Goal: Task Accomplishment & Management: Use online tool/utility

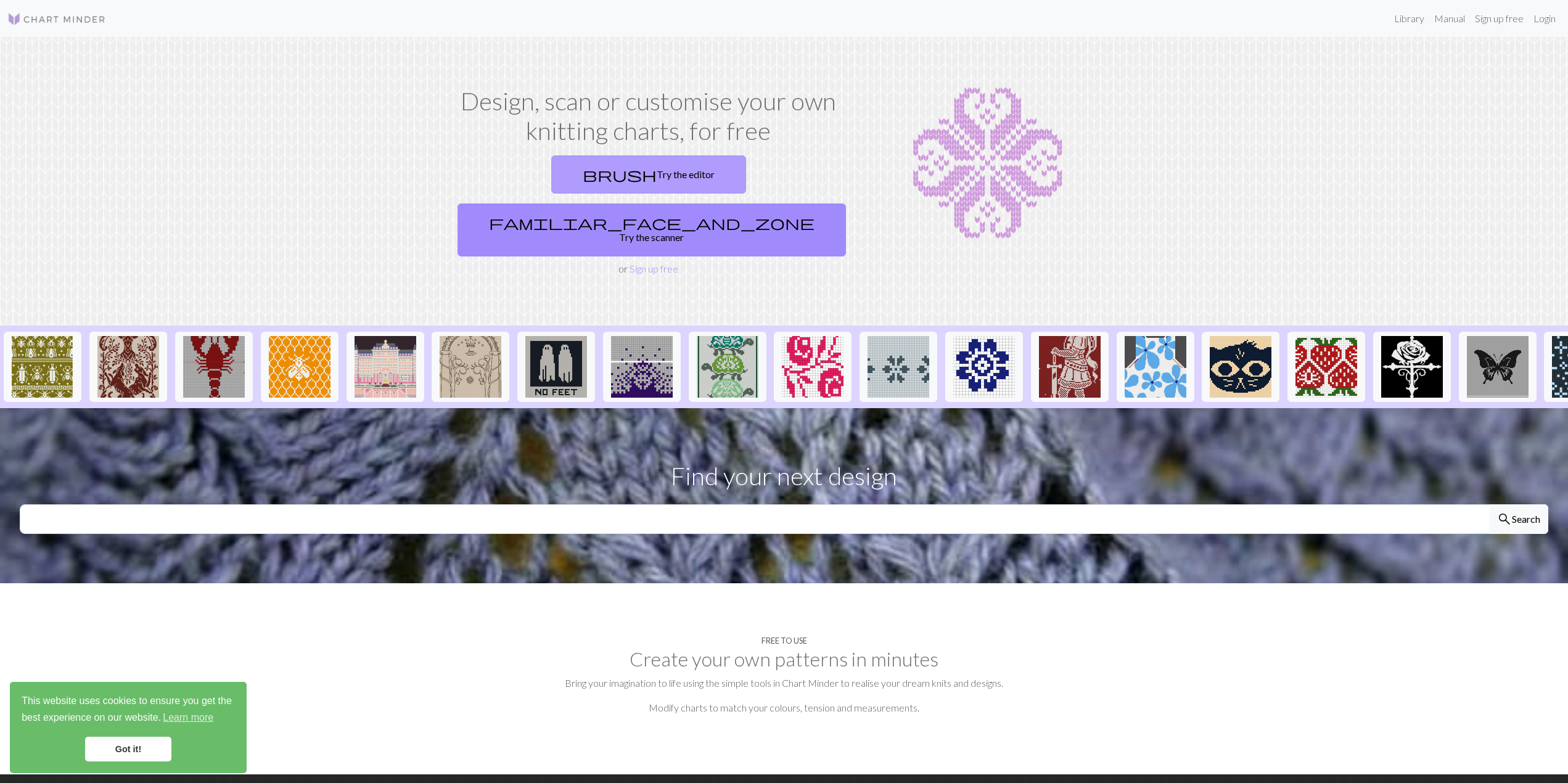
click at [551, 188] on link "brush Try the editor" at bounding box center [649, 174] width 195 height 38
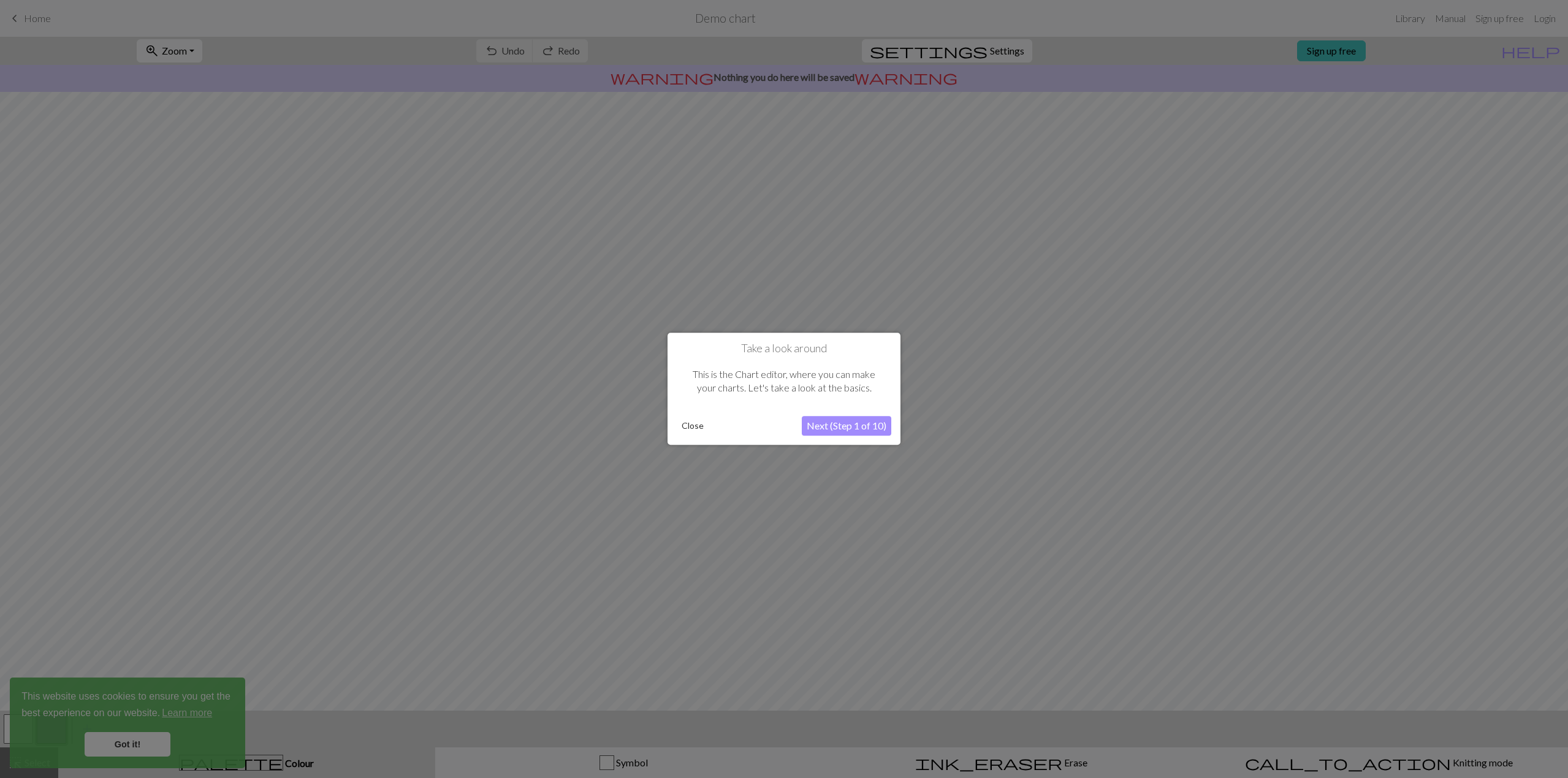
drag, startPoint x: 678, startPoint y: 422, endPoint x: 693, endPoint y: 428, distance: 16.2
click at [693, 428] on button "Close" at bounding box center [693, 426] width 32 height 19
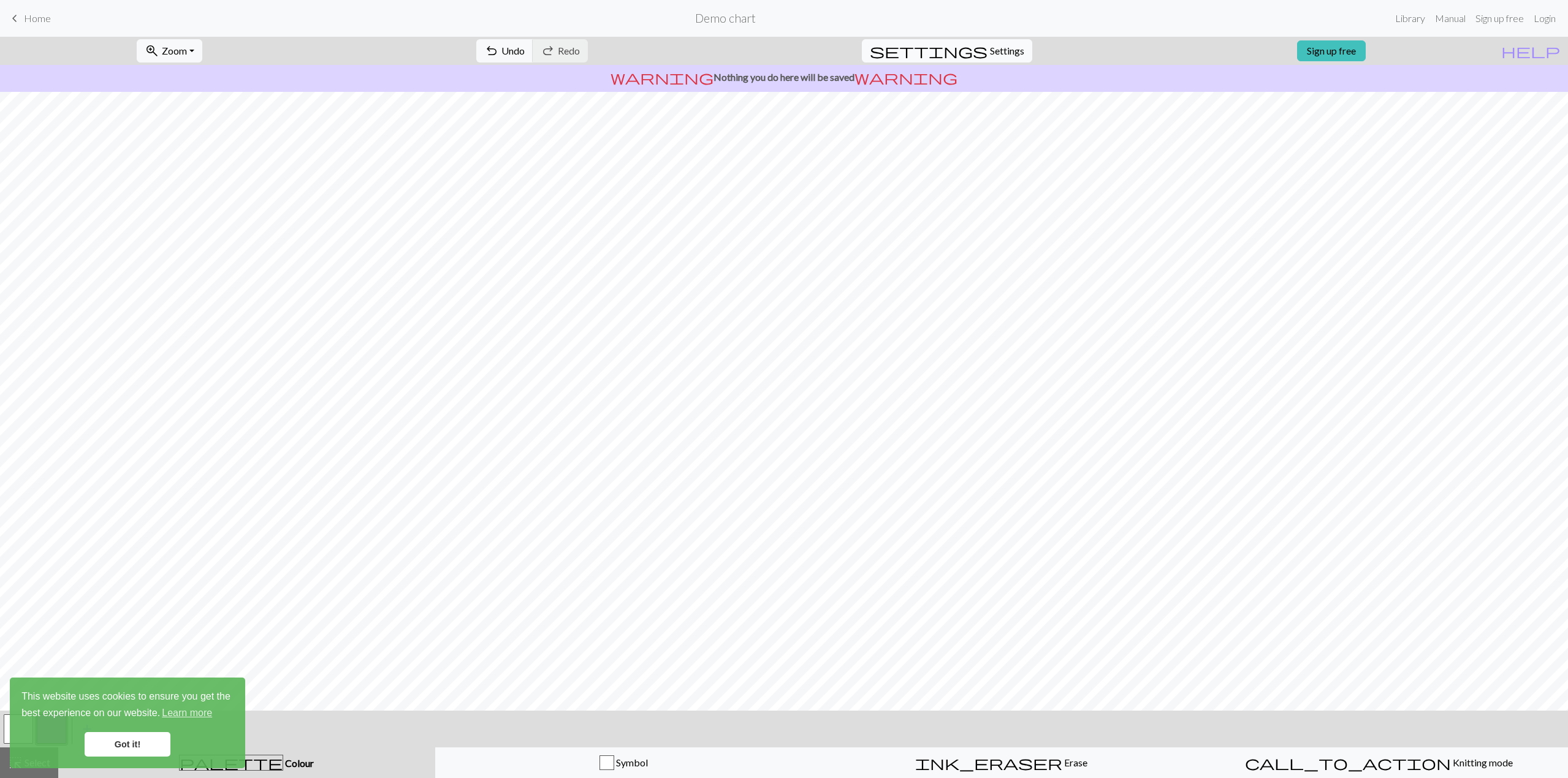
click at [1010, 56] on span "Settings" at bounding box center [1008, 51] width 34 height 15
select select "aran"
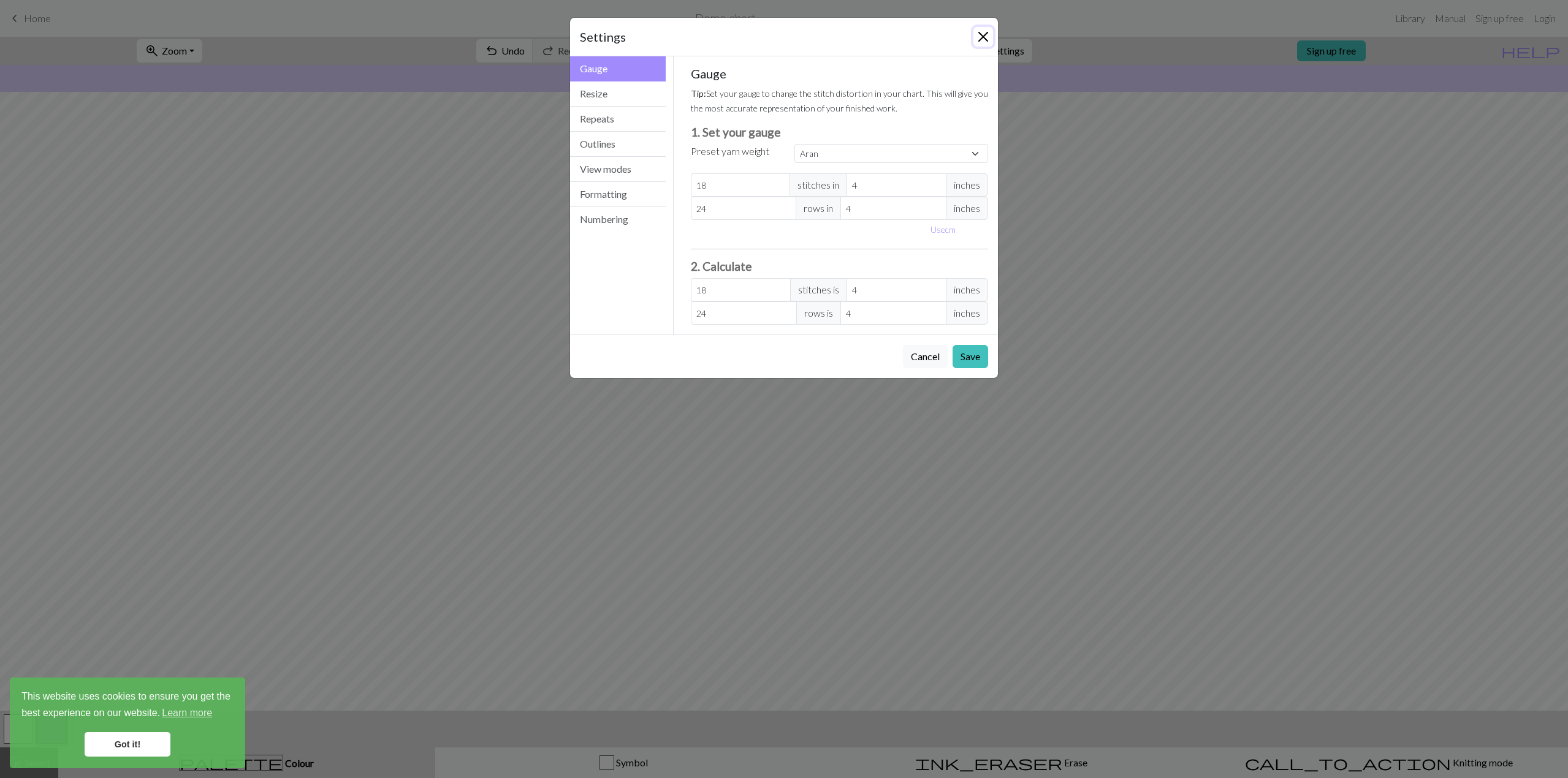
click at [988, 40] on button "Close" at bounding box center [983, 37] width 19 height 19
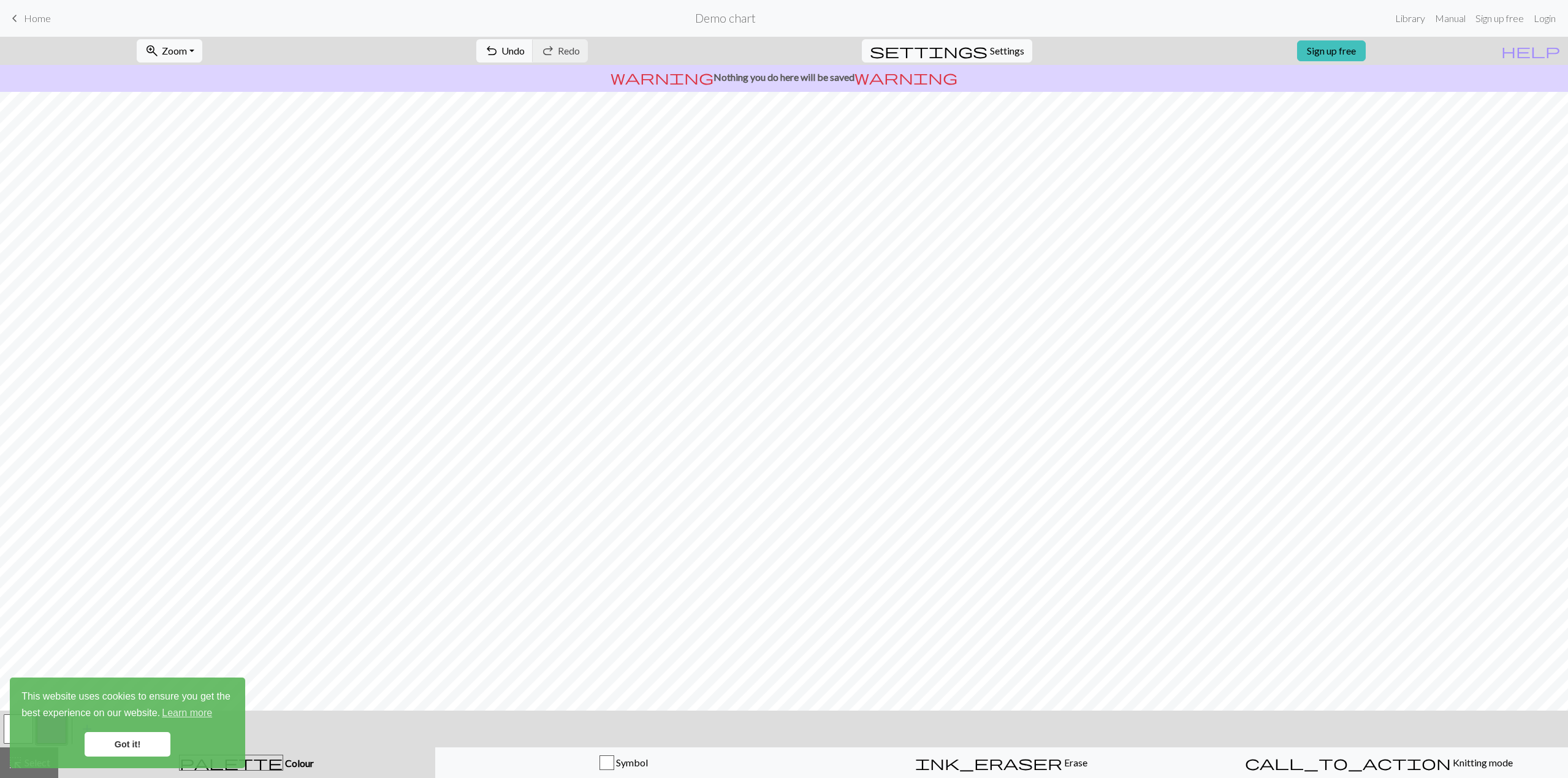
click at [32, 13] on span "Home" at bounding box center [37, 18] width 27 height 12
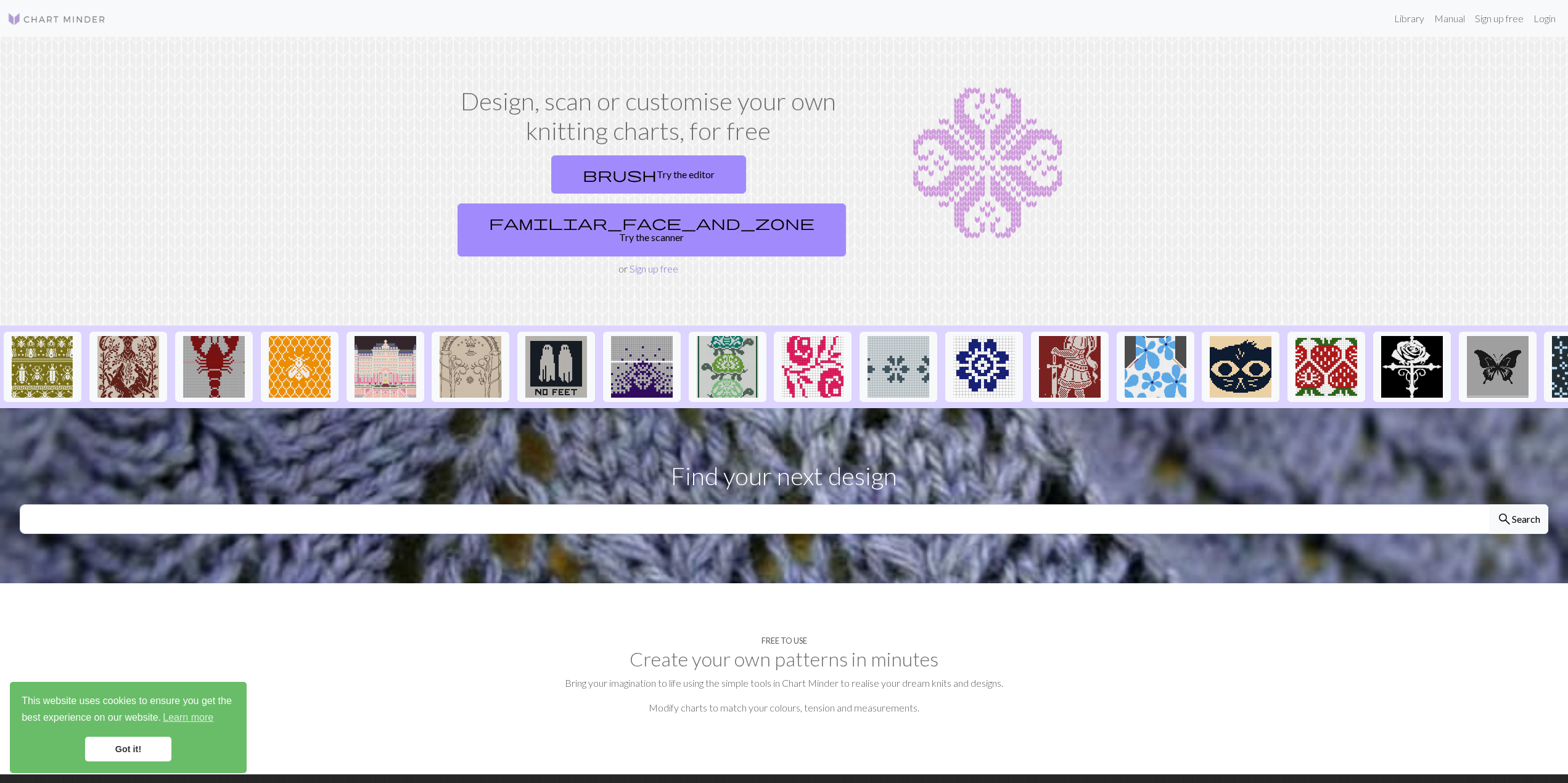
click at [647, 263] on link "Sign up free" at bounding box center [654, 269] width 49 height 12
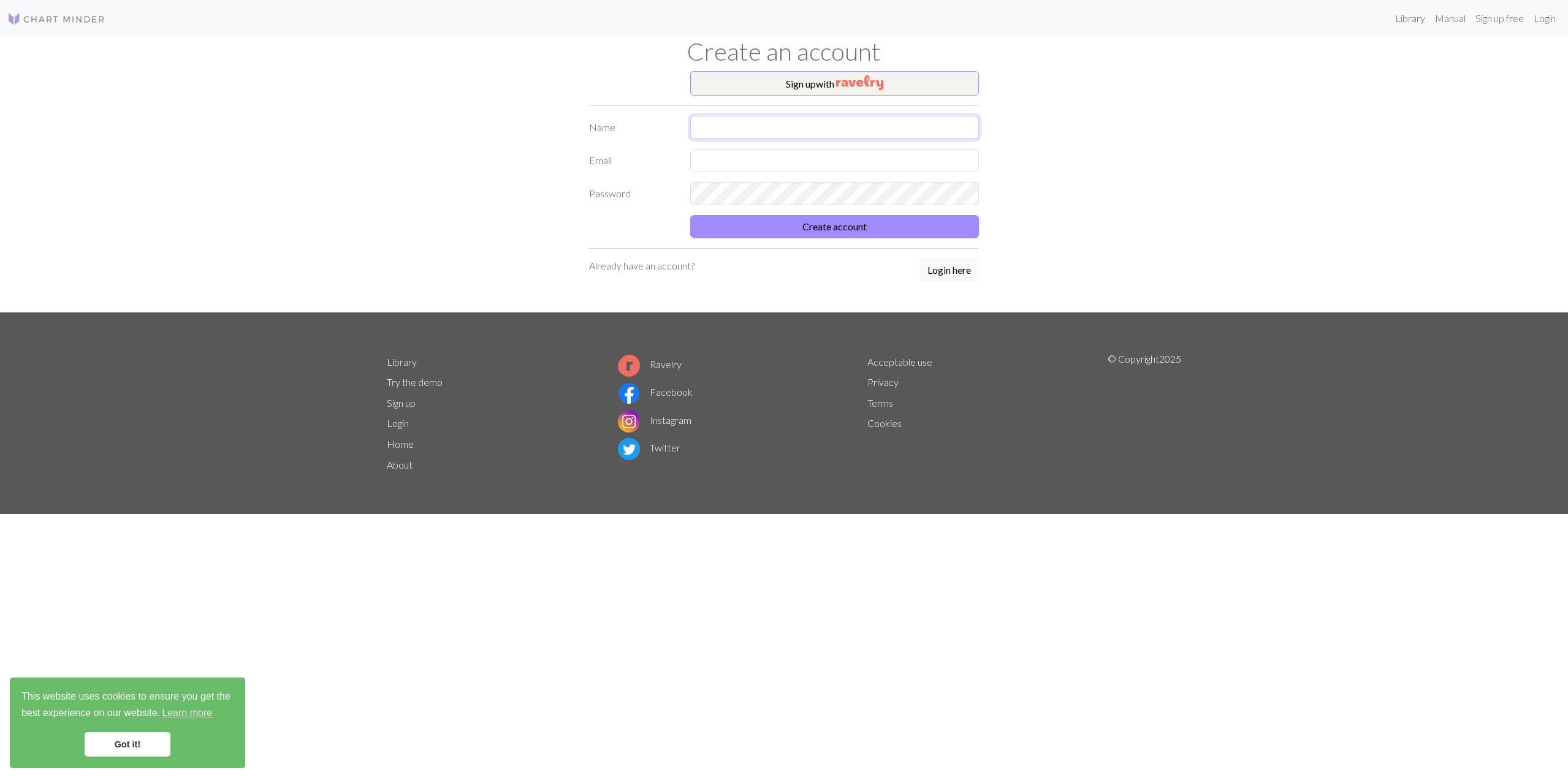
click at [750, 125] on input "text" at bounding box center [834, 127] width 289 height 23
click at [725, 125] on input "text" at bounding box center [834, 127] width 289 height 23
type input "c"
type input "CK"
type input "candicsk@gmail.com"
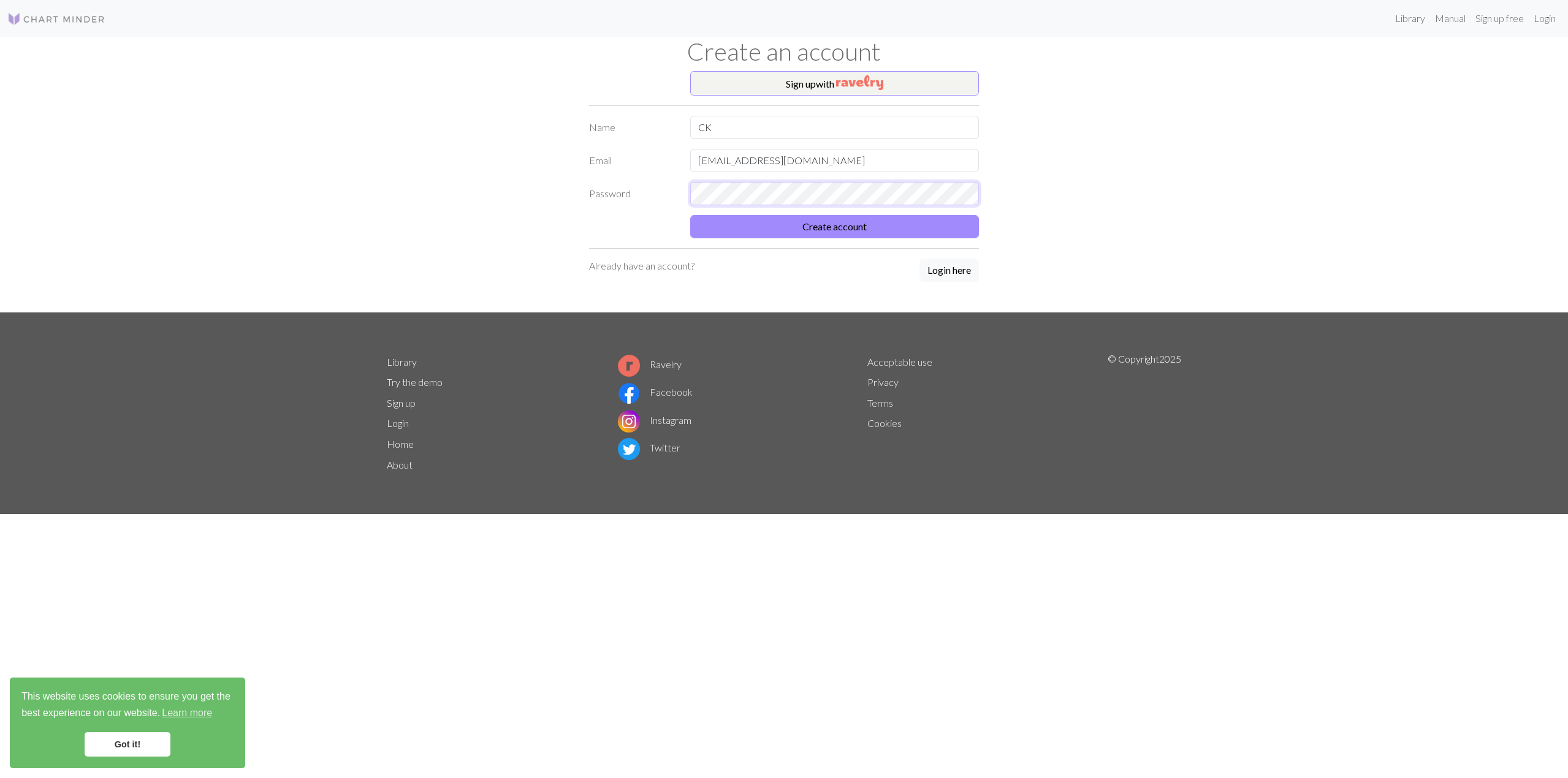
click at [690, 215] on button "Create account" at bounding box center [834, 226] width 289 height 23
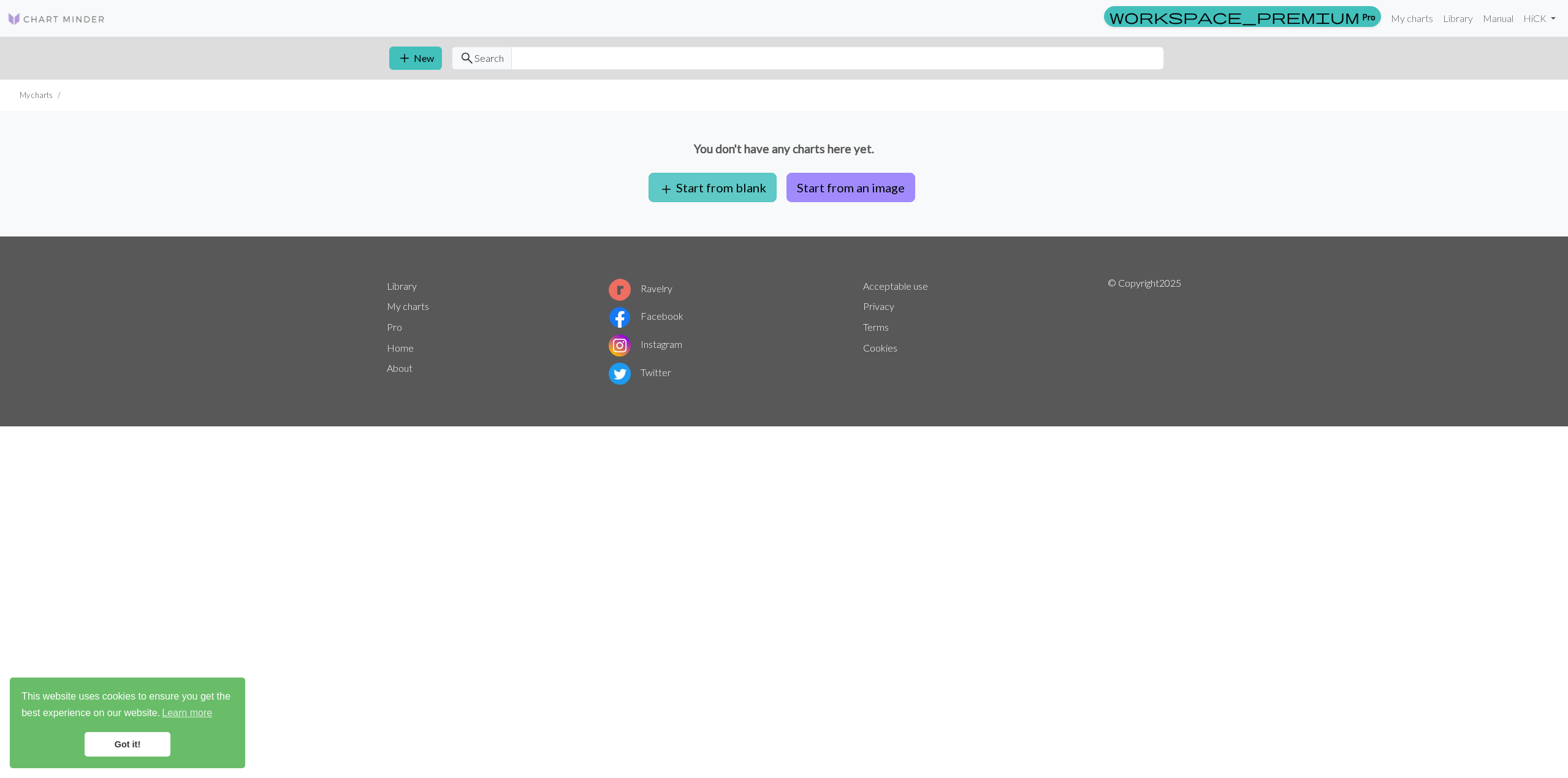
click at [720, 183] on button "add Start from blank" at bounding box center [713, 187] width 128 height 29
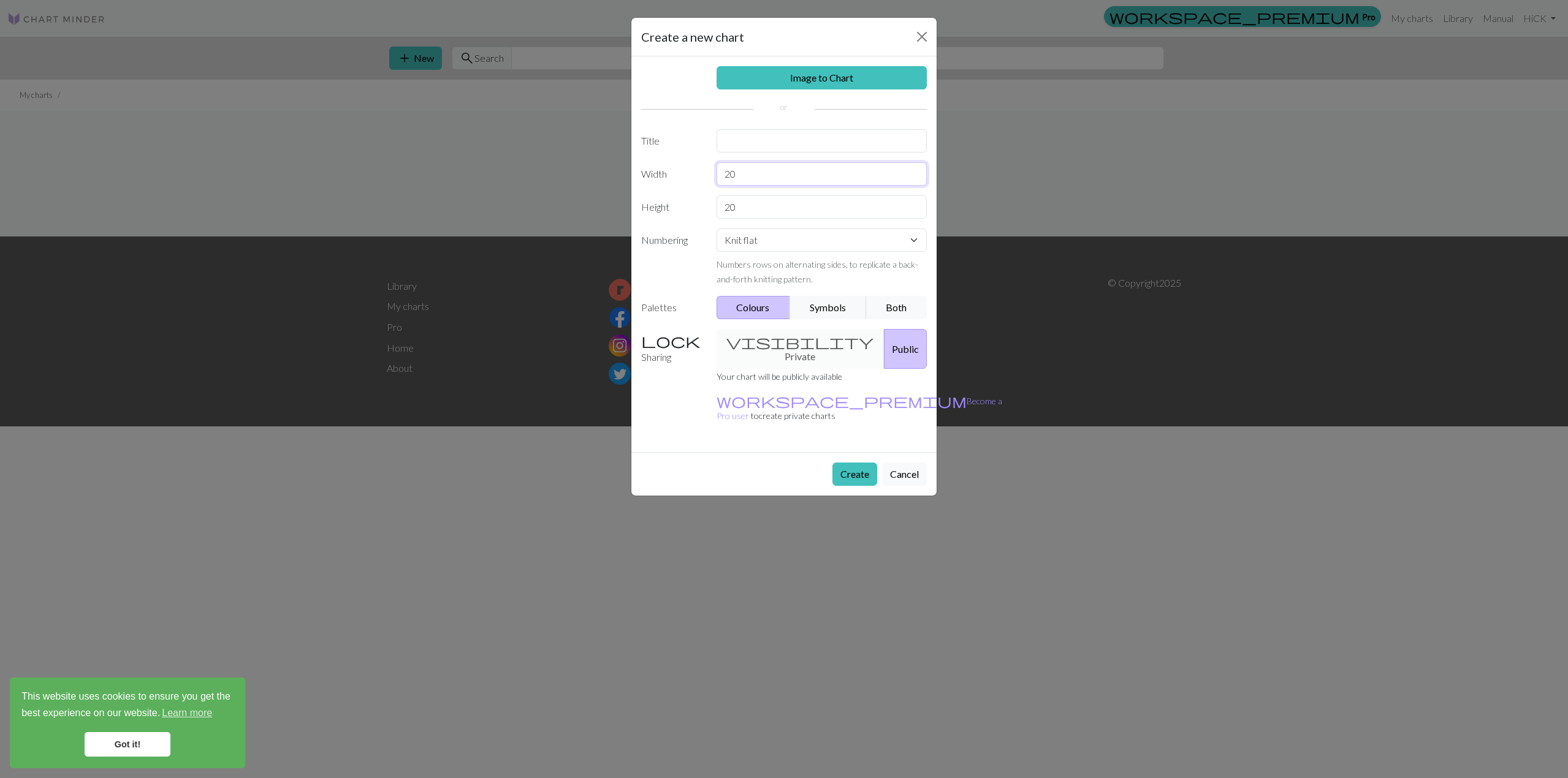
click at [716, 172] on input "20" at bounding box center [822, 174] width 211 height 23
type input "29"
type input "15"
click at [761, 241] on select "Knit flat Knit in the round Lace knitting Cross stitch" at bounding box center [822, 239] width 211 height 23
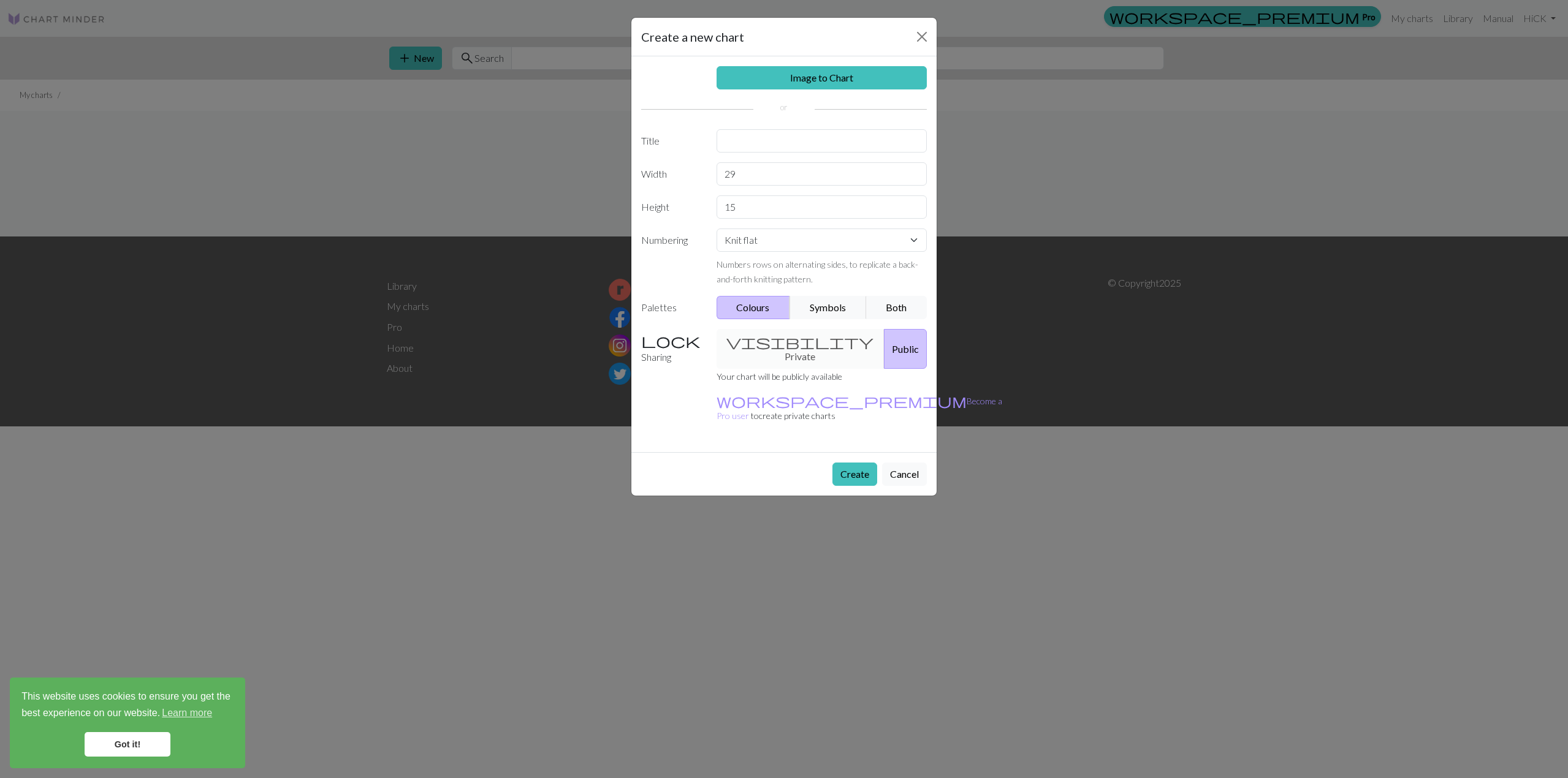
click at [808, 337] on div "visibility Private Public" at bounding box center [822, 348] width 225 height 40
click at [754, 339] on div "visibility Private Public" at bounding box center [822, 348] width 225 height 40
click at [865, 462] on button "Create" at bounding box center [855, 474] width 45 height 23
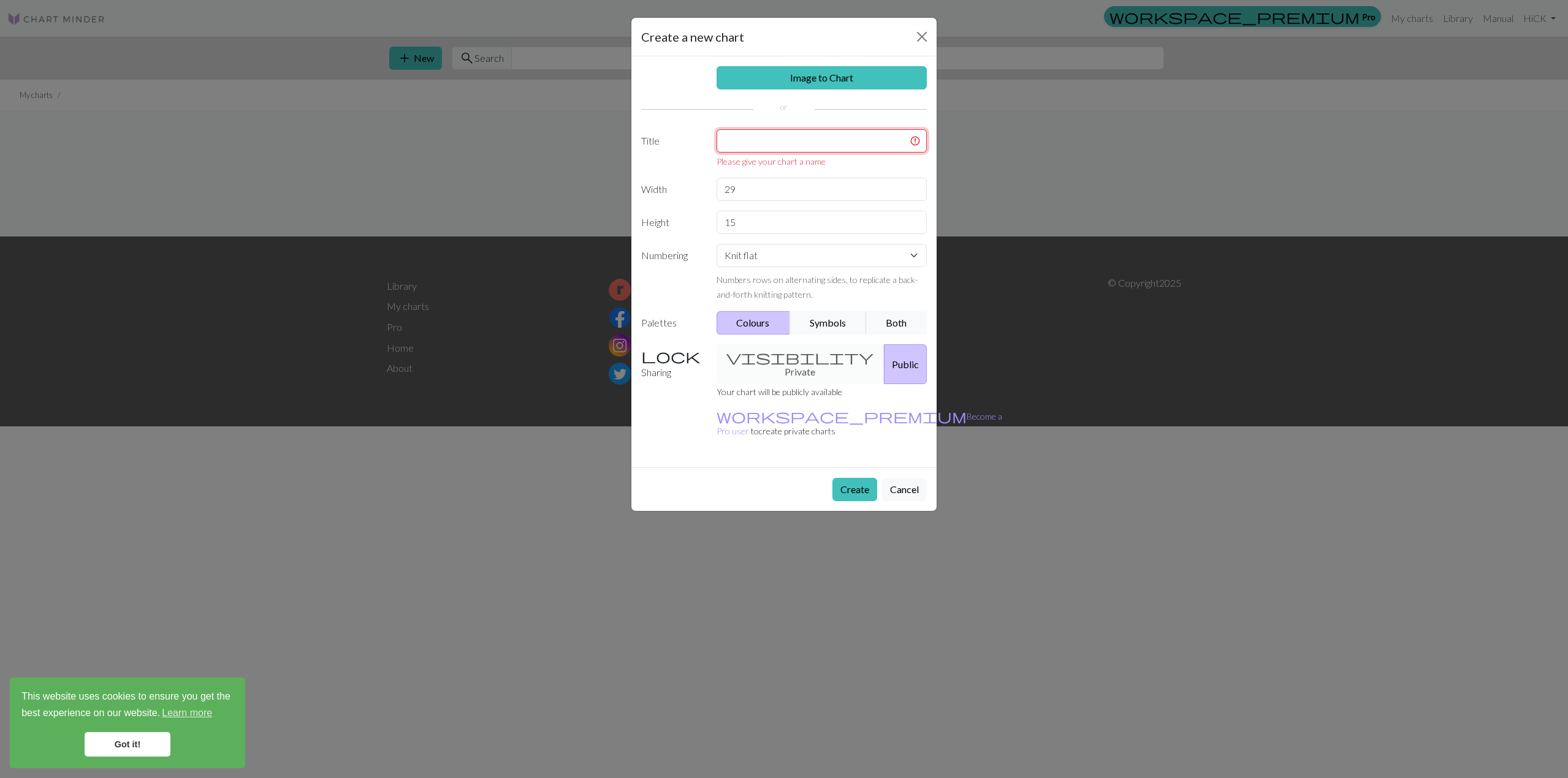
click at [748, 143] on input "text" at bounding box center [822, 140] width 211 height 23
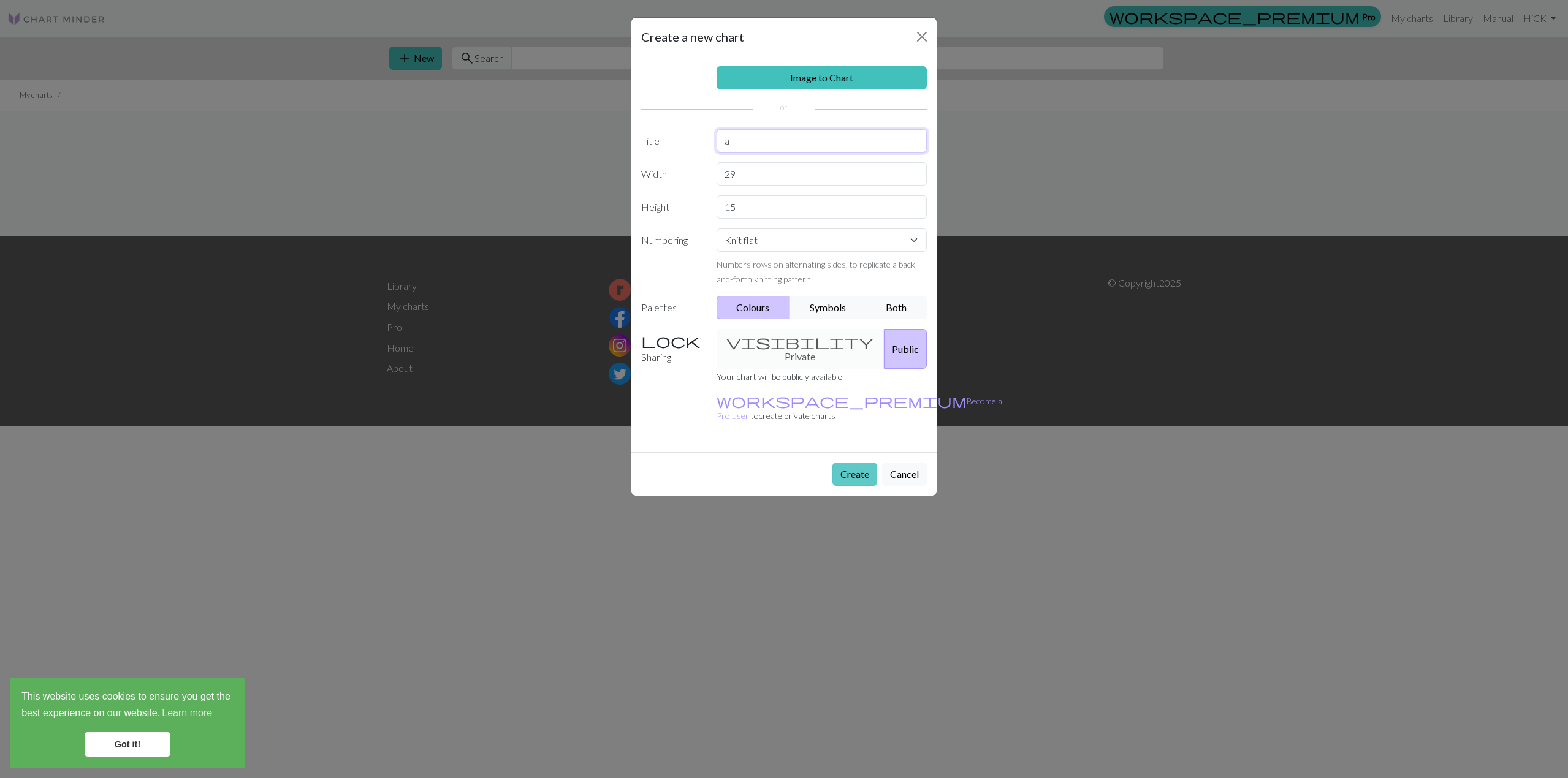
type input "a"
click at [852, 462] on button "Create" at bounding box center [855, 474] width 45 height 23
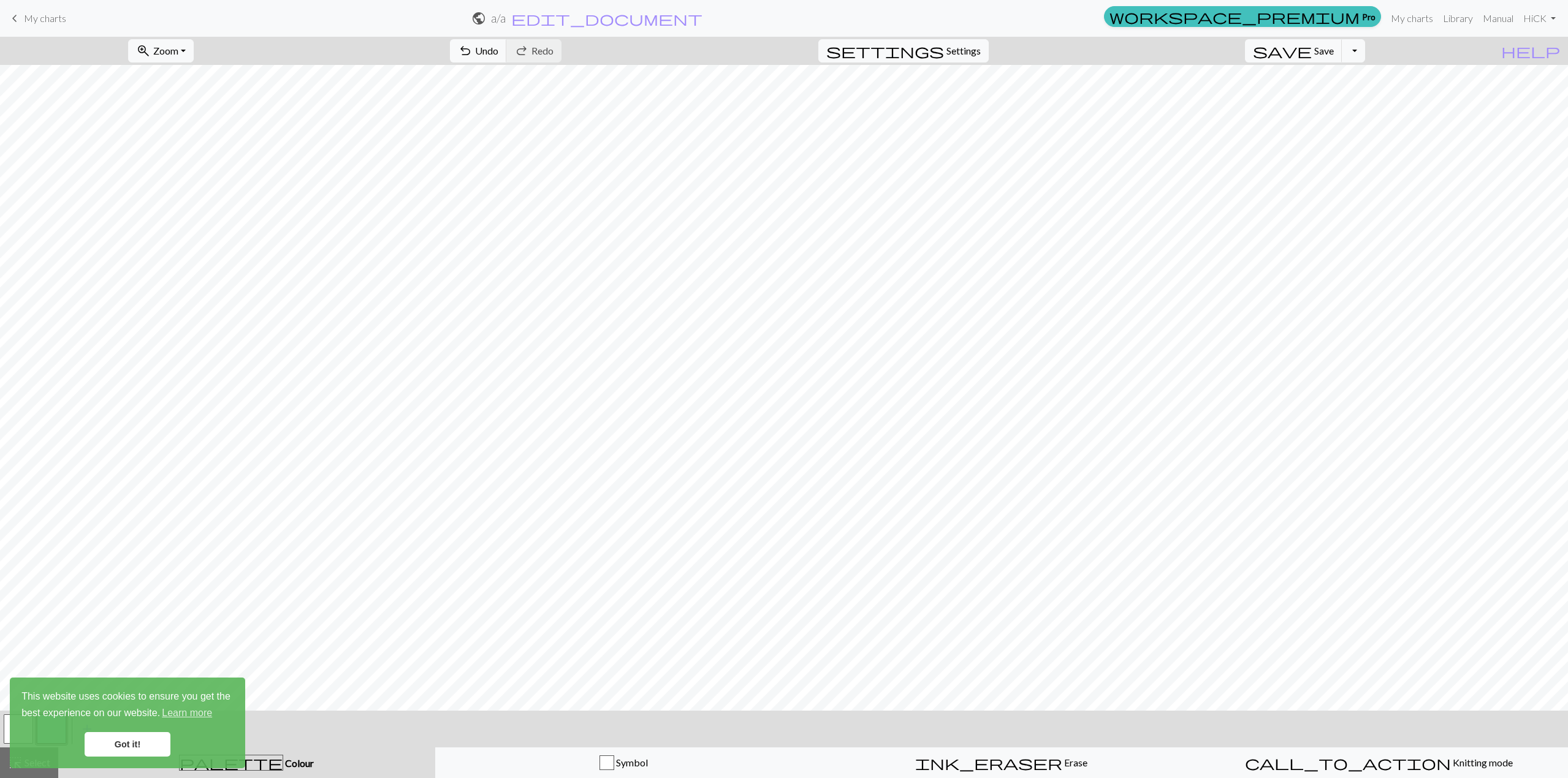
click at [975, 28] on form "public a / a edit_document Edit settings" at bounding box center [587, 18] width 1023 height 24
click at [972, 44] on span "Settings" at bounding box center [963, 51] width 34 height 15
select select "aran"
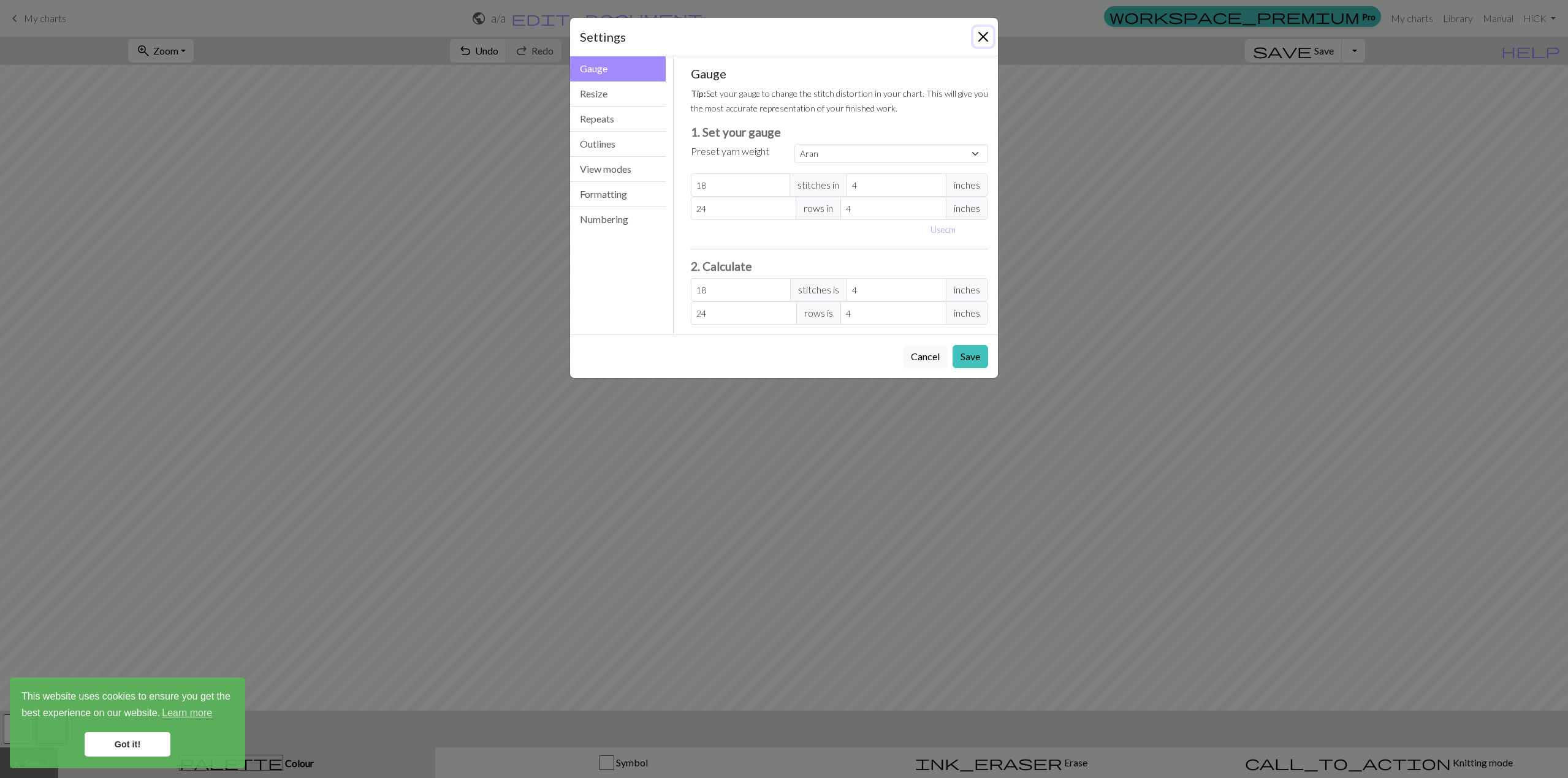
click at [991, 36] on button "Close" at bounding box center [983, 37] width 19 height 19
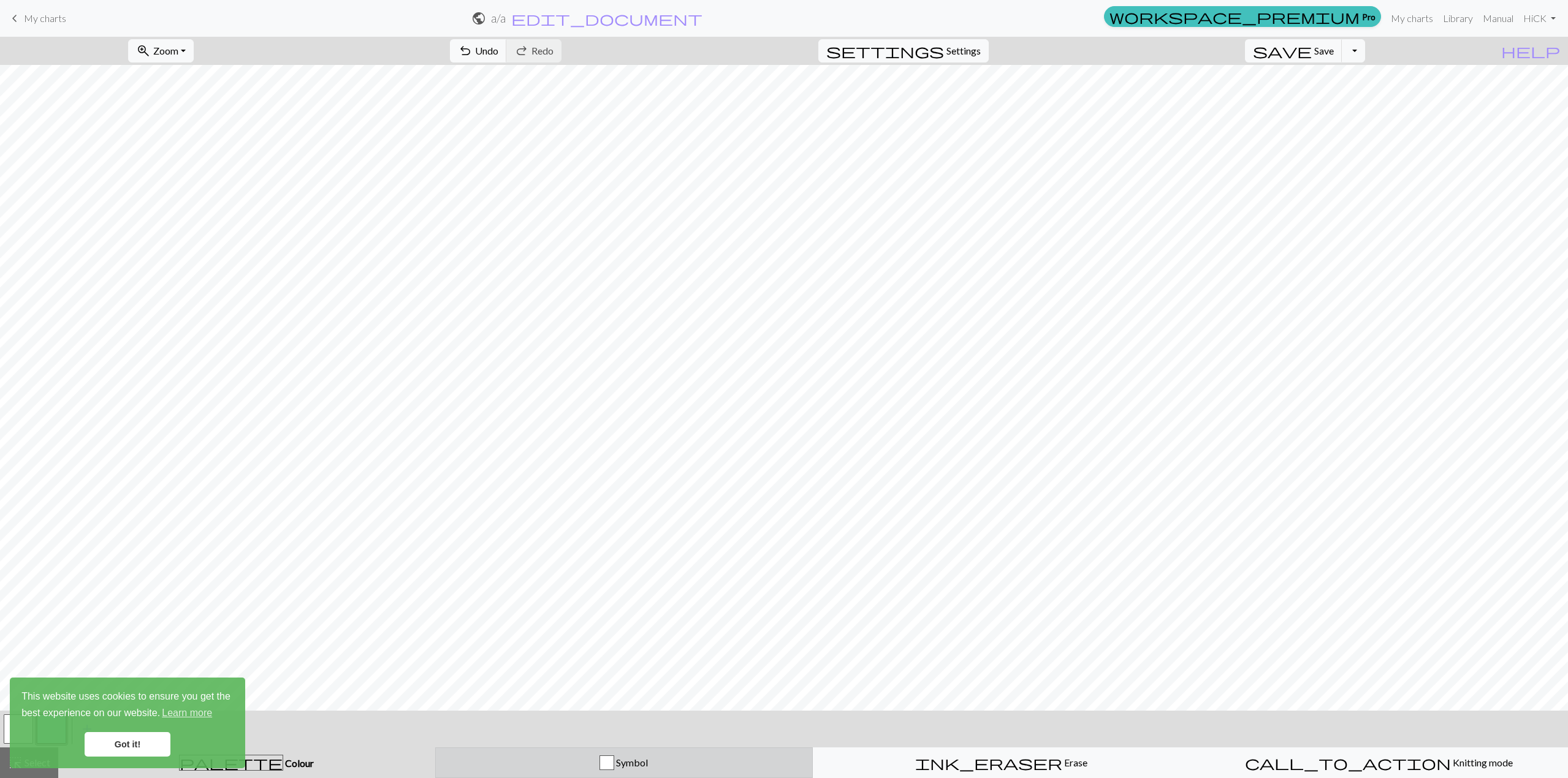
click at [602, 756] on div "button" at bounding box center [607, 763] width 15 height 15
click at [139, 740] on link "Got it!" at bounding box center [127, 744] width 86 height 25
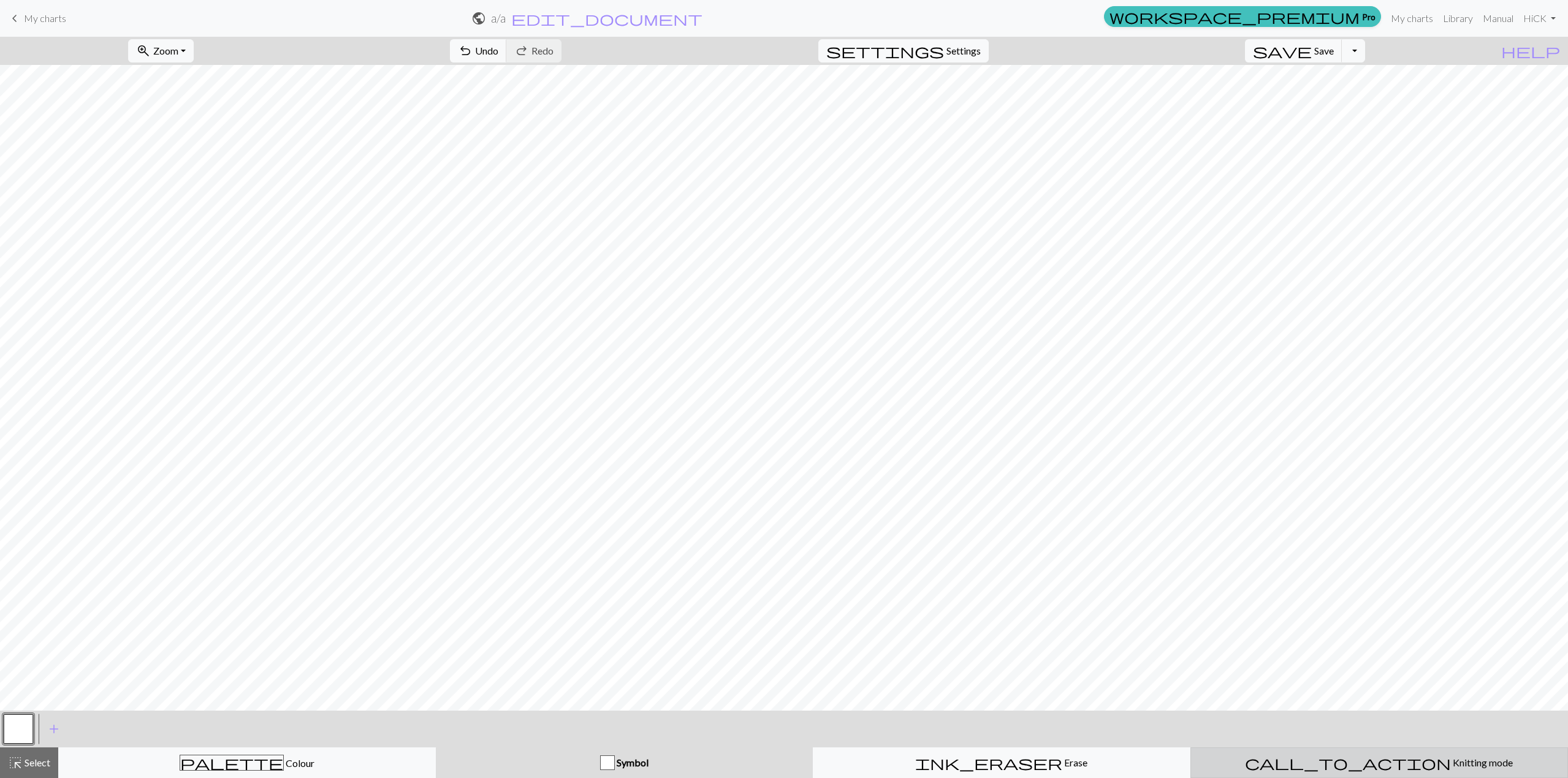
click at [1451, 757] on span "Knitting mode" at bounding box center [1481, 762] width 62 height 12
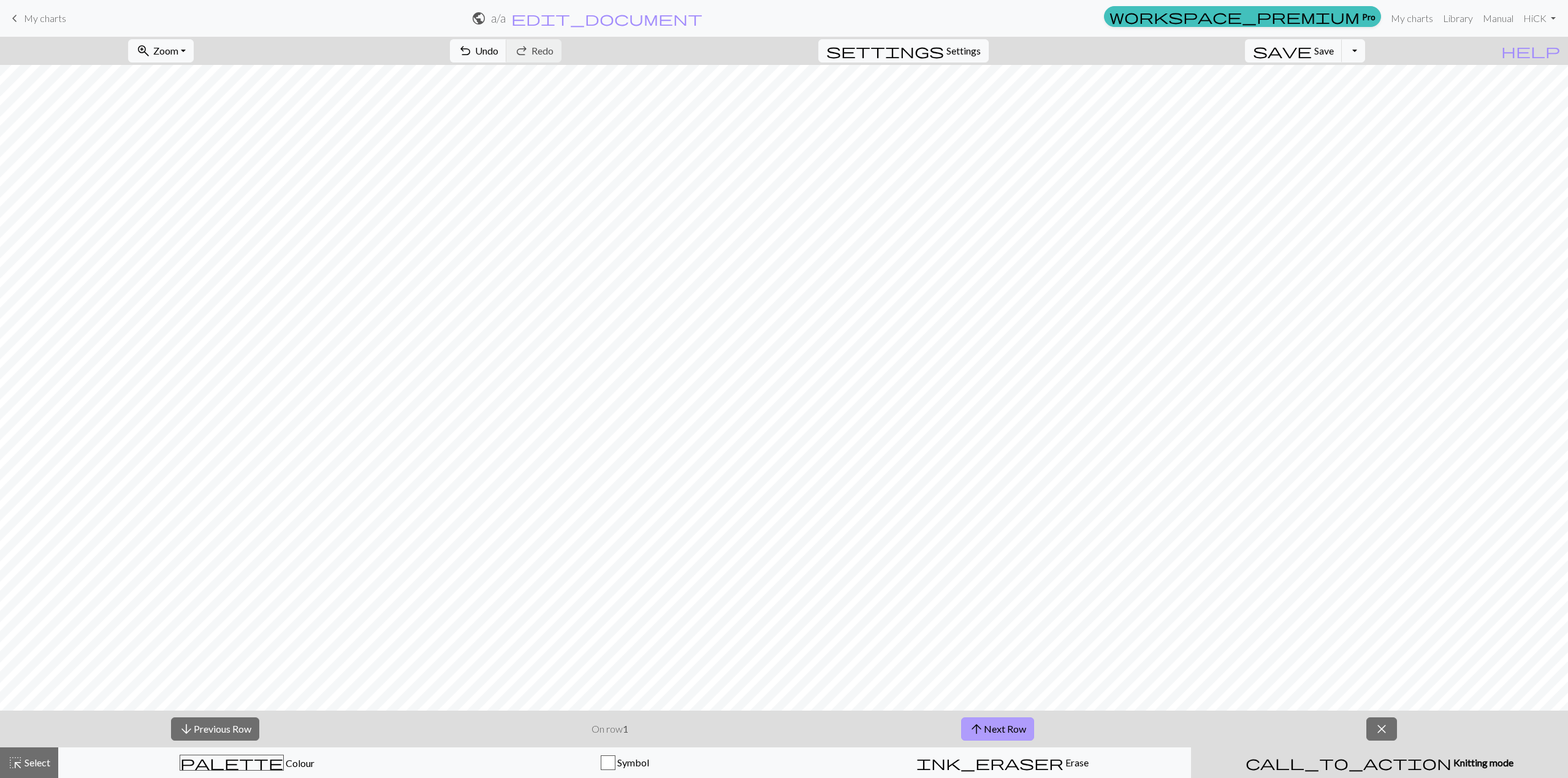
click at [1011, 734] on button "arrow_upward Next Row" at bounding box center [998, 729] width 73 height 23
click at [230, 720] on button "arrow_downward Previous Row" at bounding box center [215, 729] width 88 height 23
click at [985, 765] on span "ink_eraser" at bounding box center [990, 762] width 147 height 17
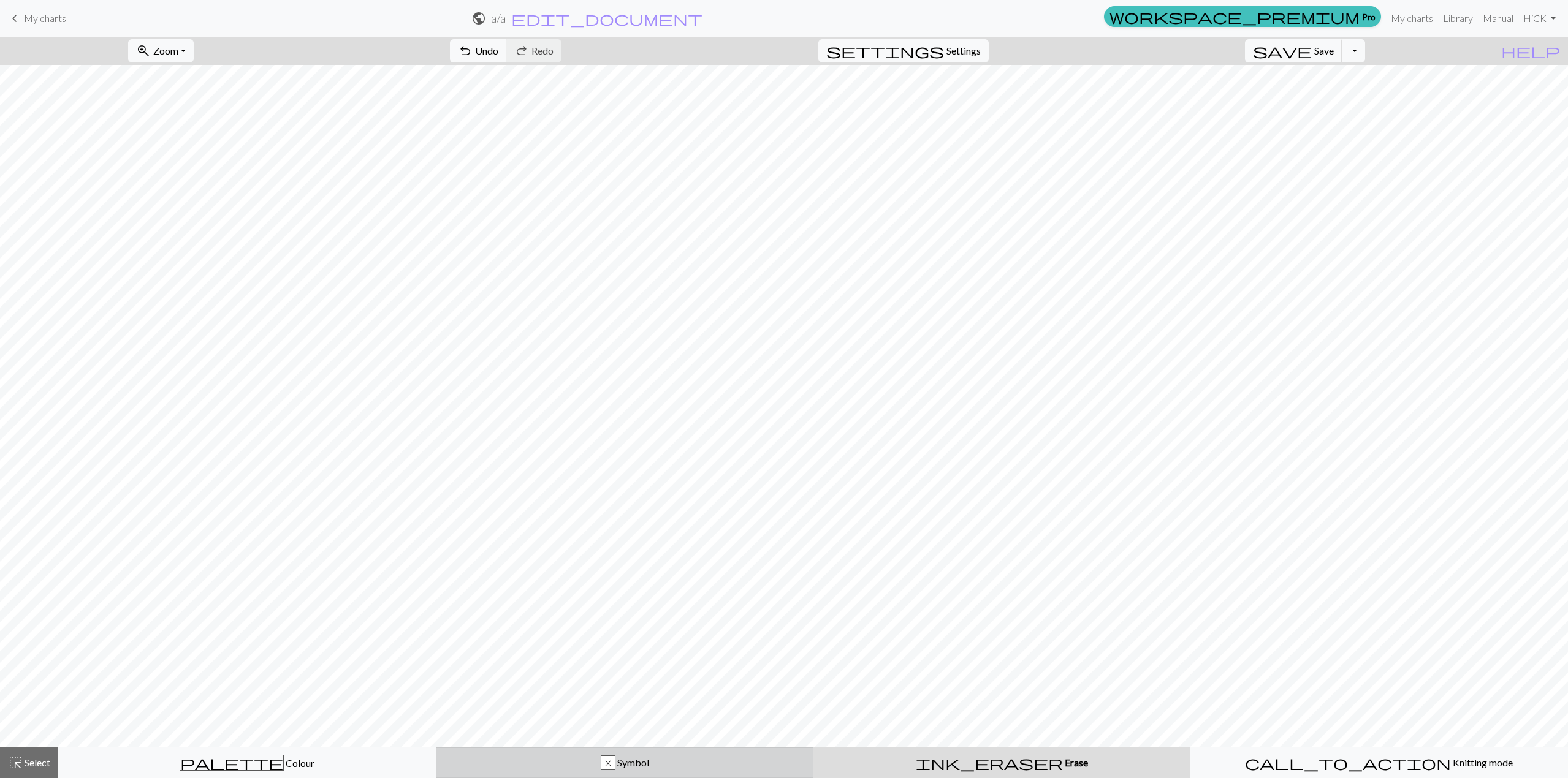
click at [746, 764] on div "x Symbol" at bounding box center [625, 763] width 362 height 15
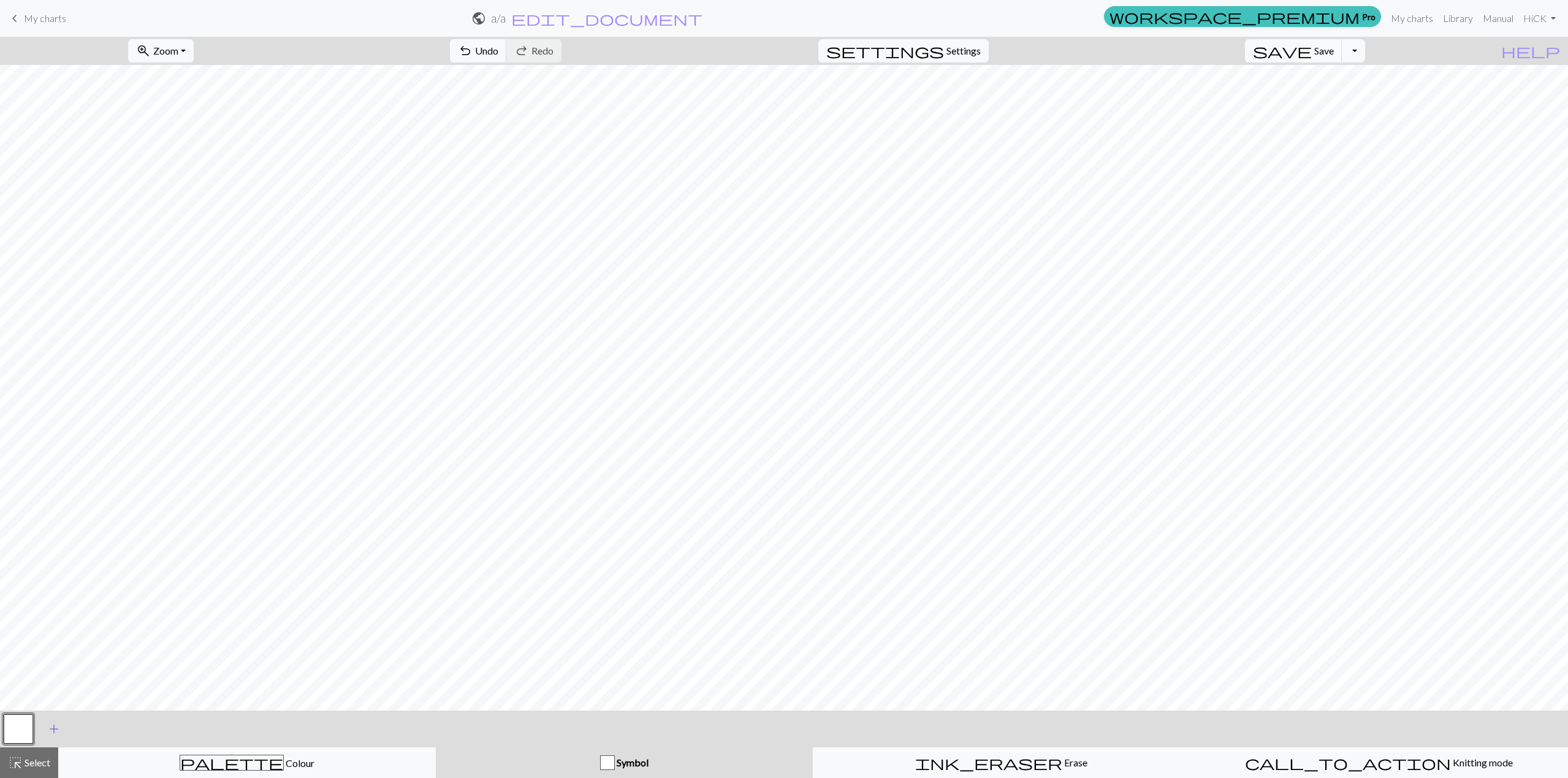
click at [59, 731] on span "add" at bounding box center [54, 729] width 15 height 17
click at [54, 732] on button "button" at bounding box center [51, 729] width 29 height 29
click at [54, 732] on div "Edit symbol Name d f g h j k p s t F H J O P T / | 0 1 2 3 4 5 6 7 8 9 e m n G …" at bounding box center [784, 389] width 1568 height 778
click at [54, 732] on button "button" at bounding box center [51, 729] width 29 height 29
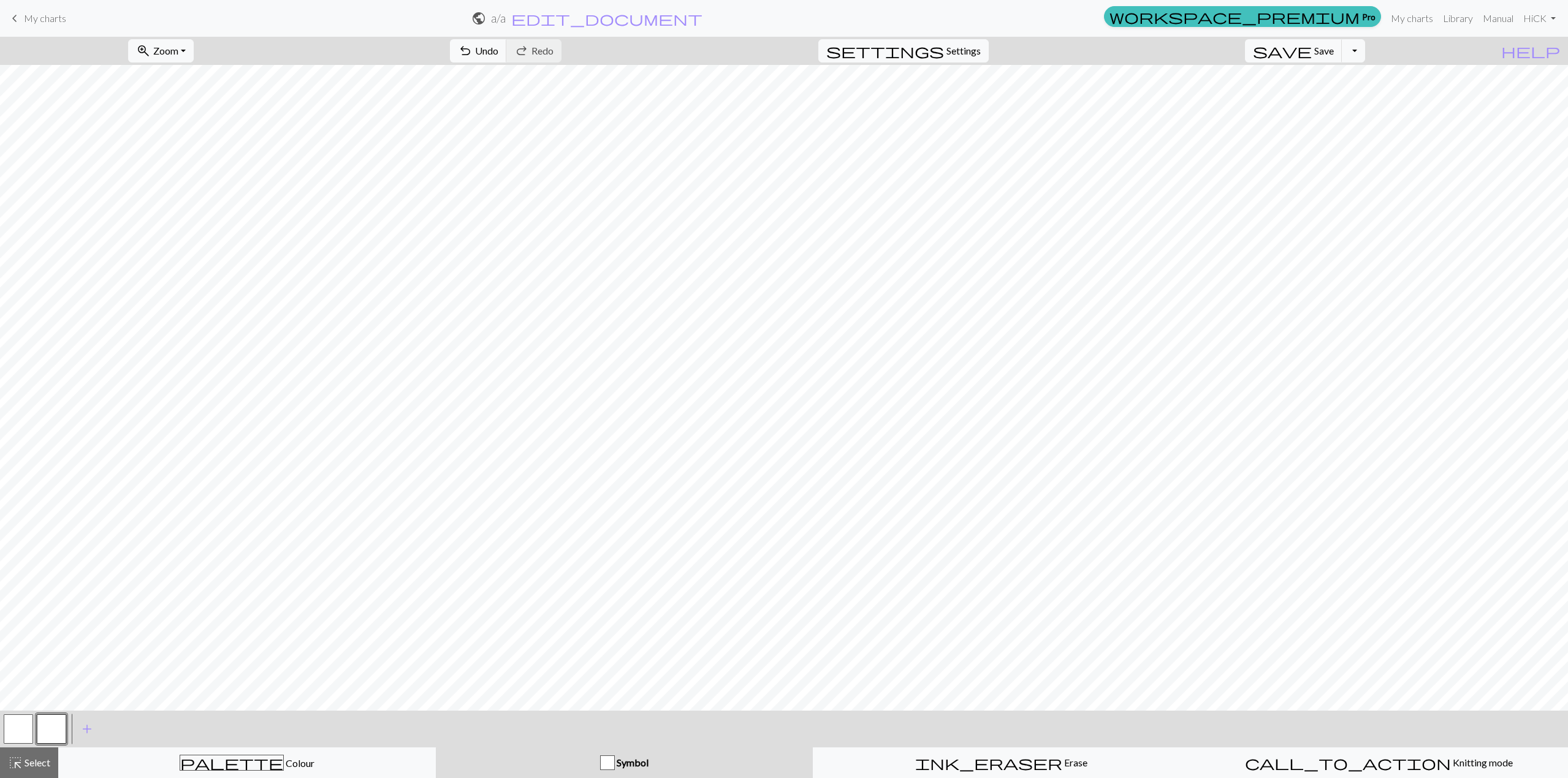
click at [54, 732] on div "Edit symbol Name d f g h j k p s t F H J O P T / | 0 1 2 3 4 5 6 7 8 9 e m n G …" at bounding box center [784, 389] width 1568 height 778
click at [55, 732] on button "button" at bounding box center [51, 729] width 29 height 29
click at [55, 732] on div "Edit symbol Name d f g h j k p s t F H J O P T / | 0 1 2 3 4 5 6 7 8 9 e m n G …" at bounding box center [784, 389] width 1568 height 778
click at [55, 732] on button "button" at bounding box center [51, 729] width 29 height 29
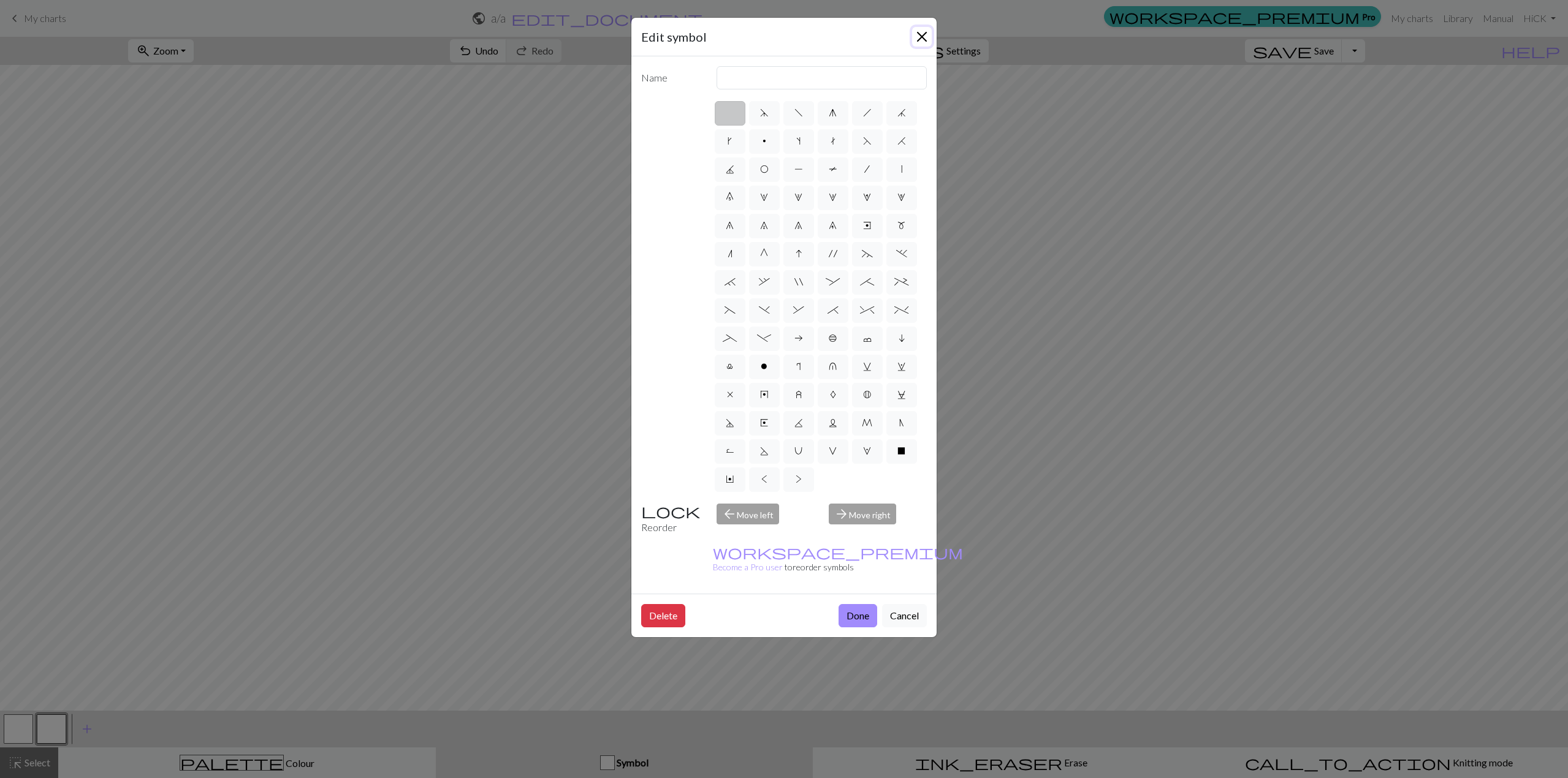
click at [928, 29] on button "Close" at bounding box center [922, 37] width 19 height 19
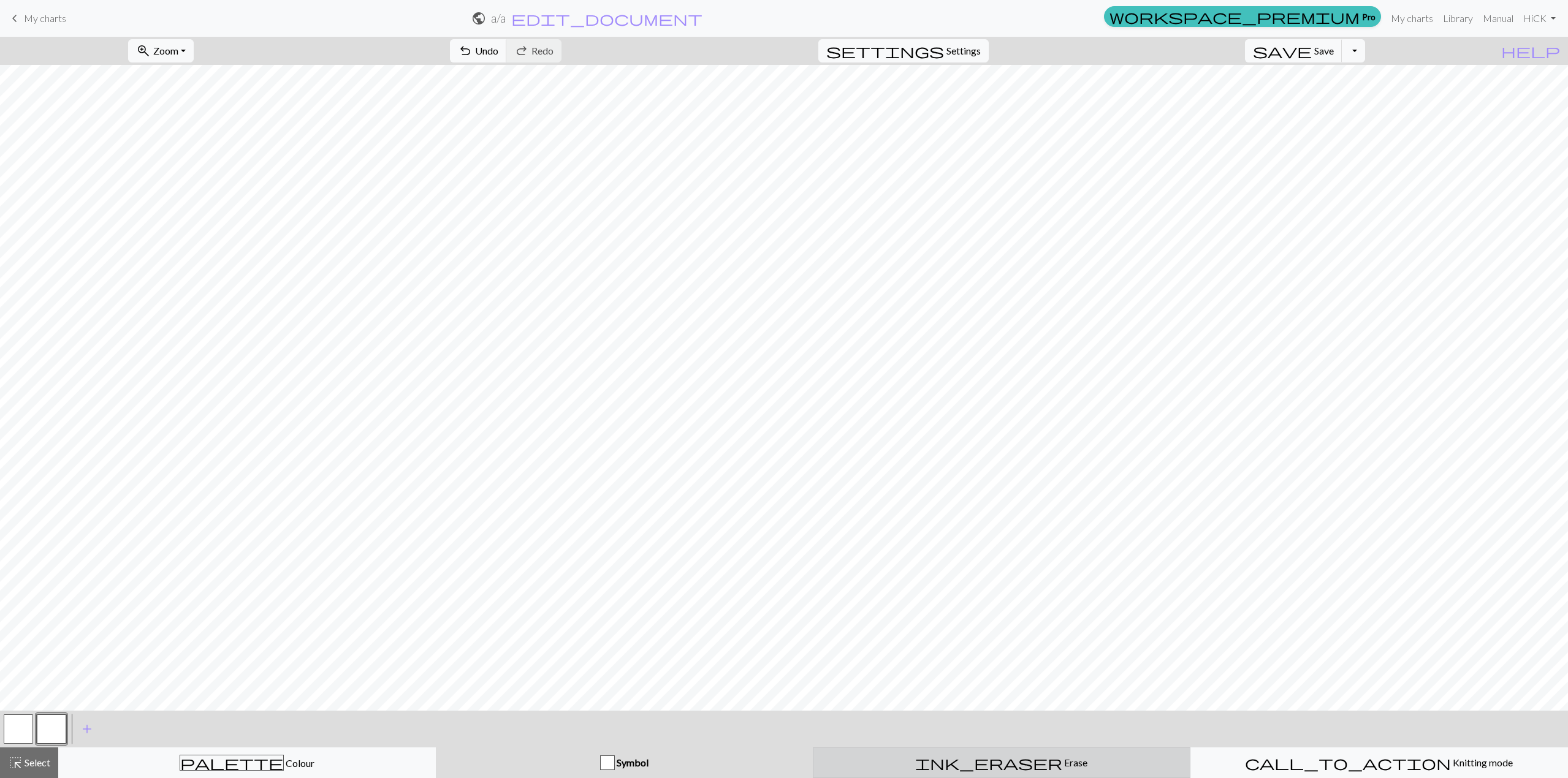
click at [985, 763] on span "ink_eraser" at bounding box center [988, 762] width 147 height 17
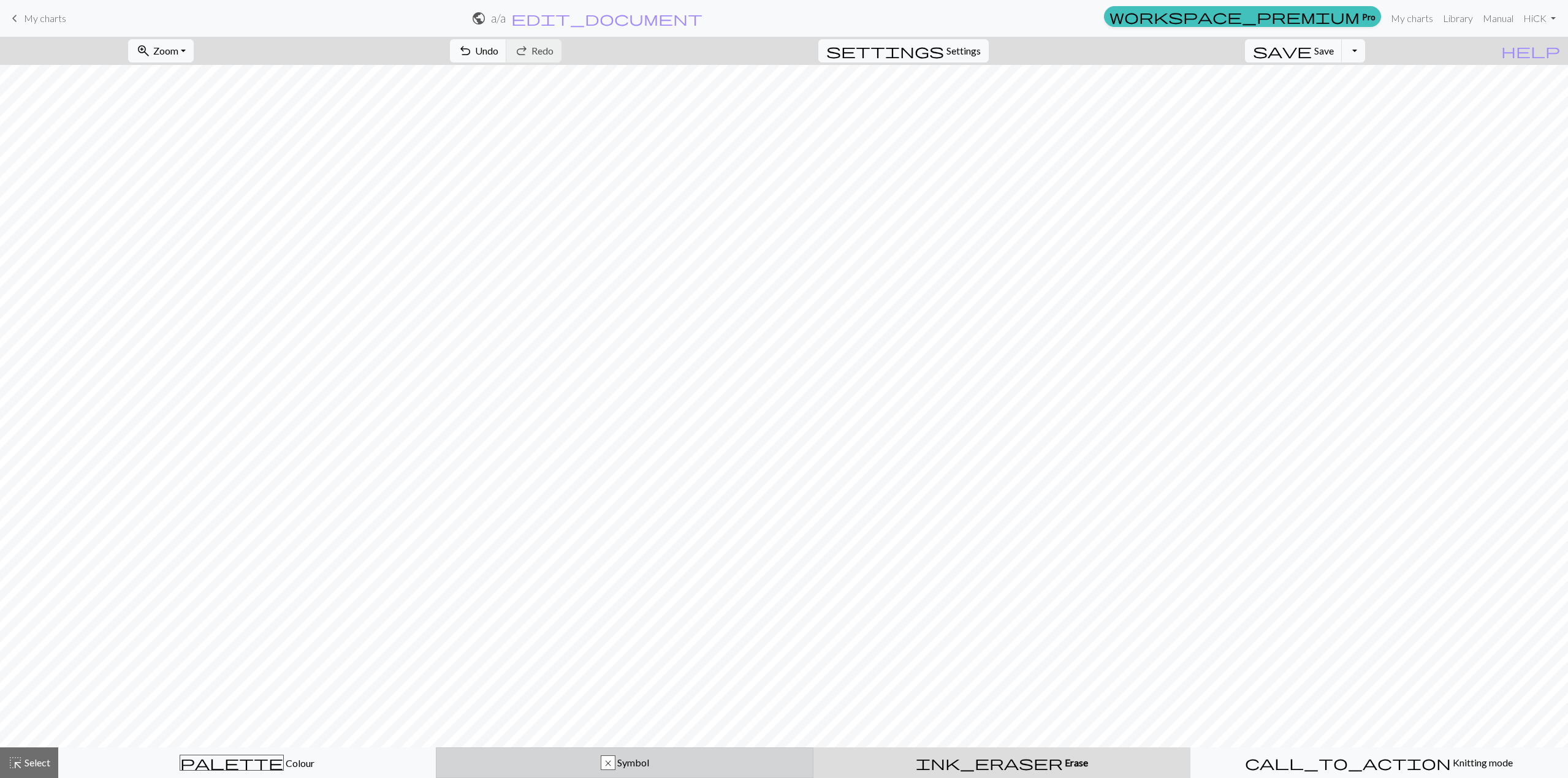
click at [683, 764] on div "x Symbol" at bounding box center [625, 763] width 362 height 15
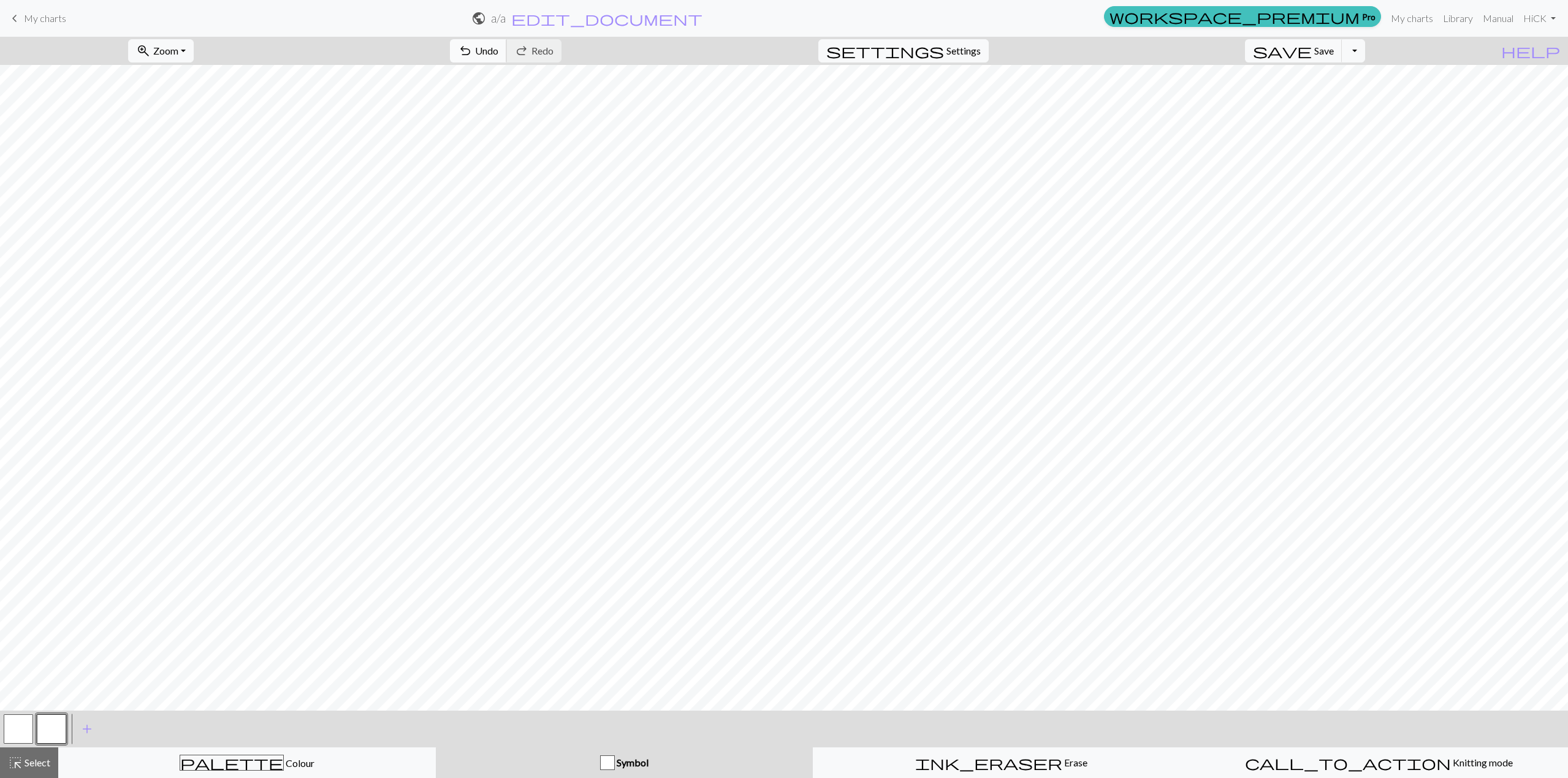
click at [472, 55] on span "undo" at bounding box center [466, 51] width 15 height 17
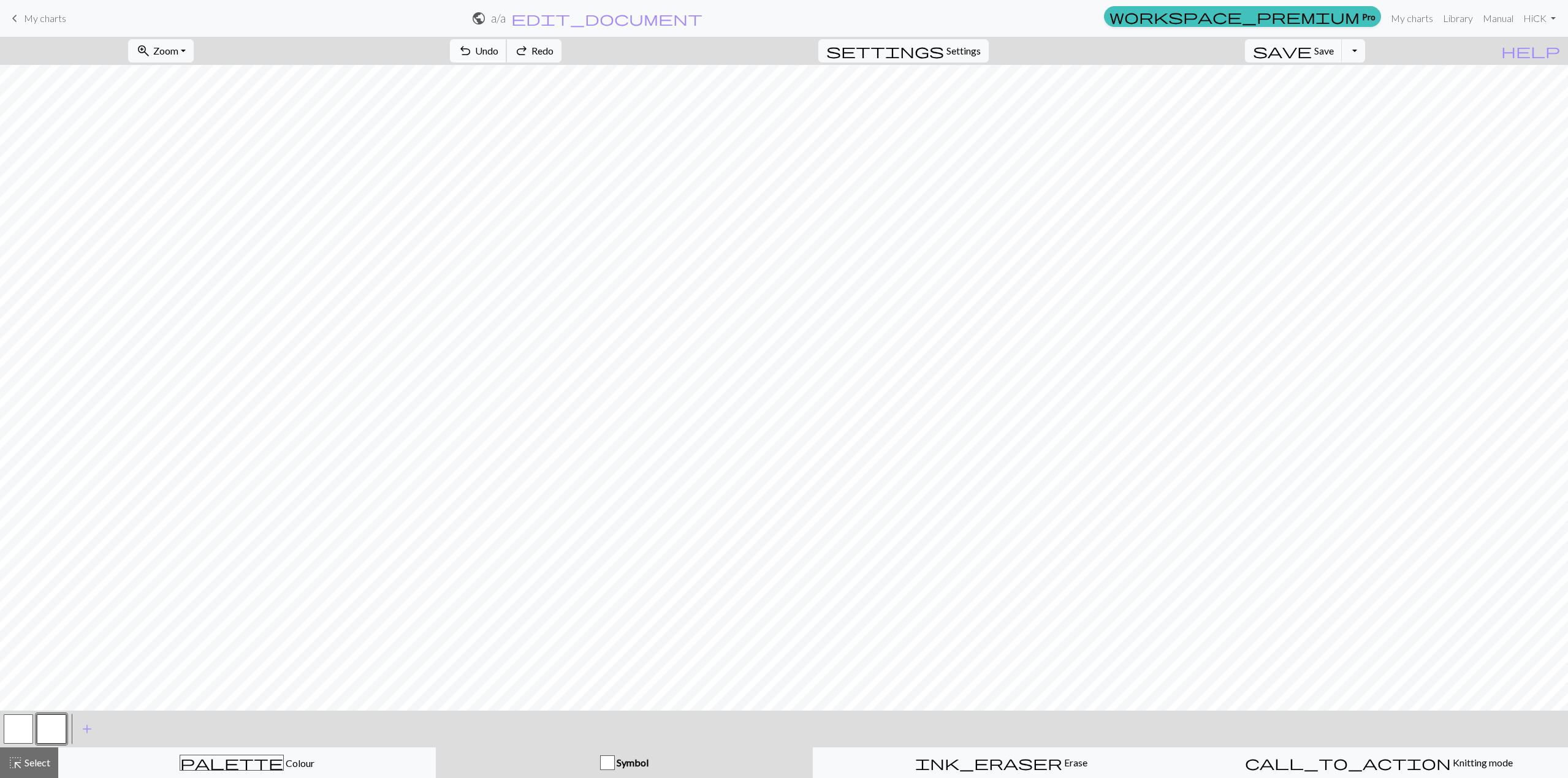
click at [472, 55] on span "undo" at bounding box center [466, 51] width 15 height 17
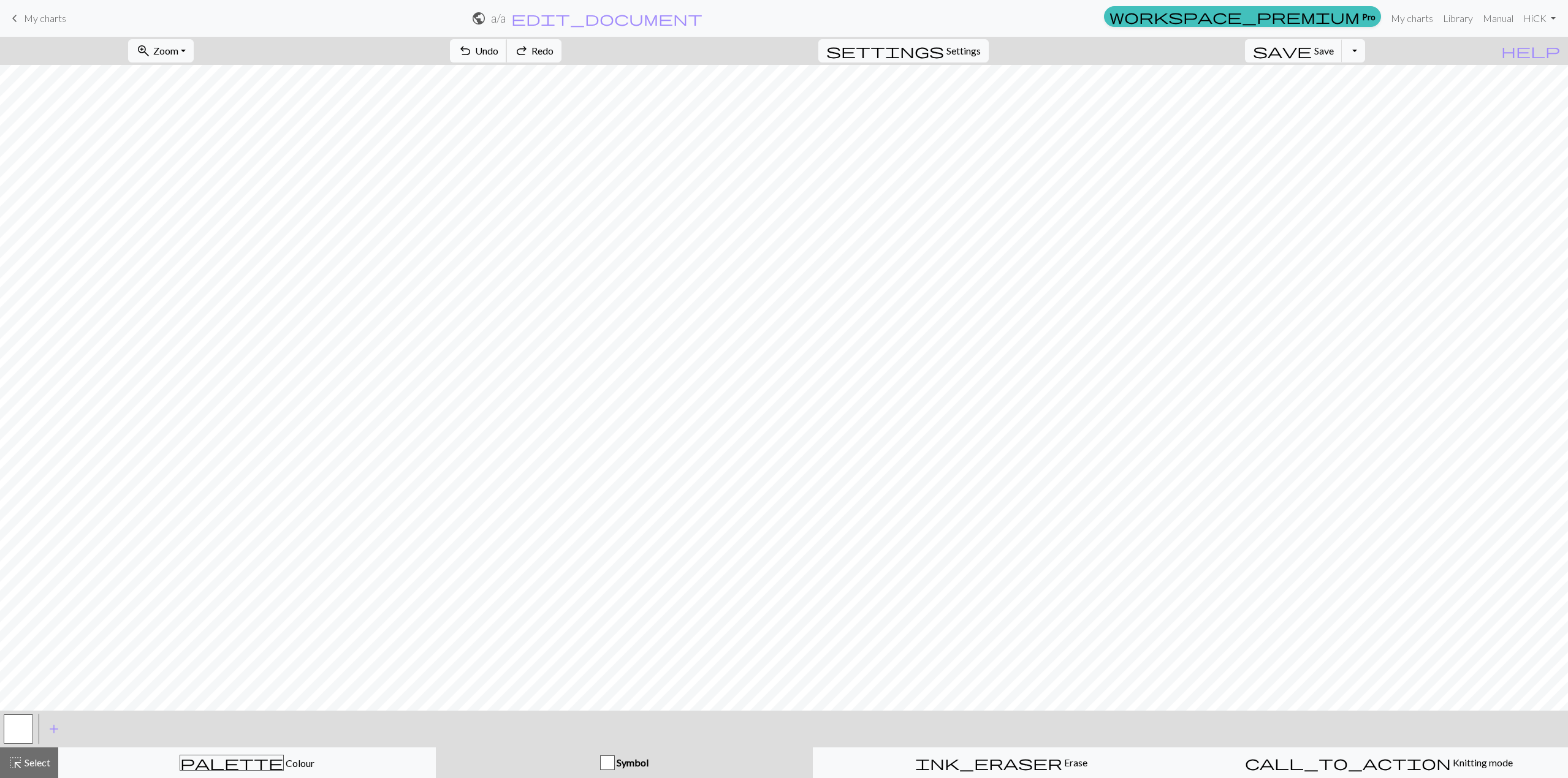
click at [472, 55] on span "undo" at bounding box center [466, 51] width 15 height 17
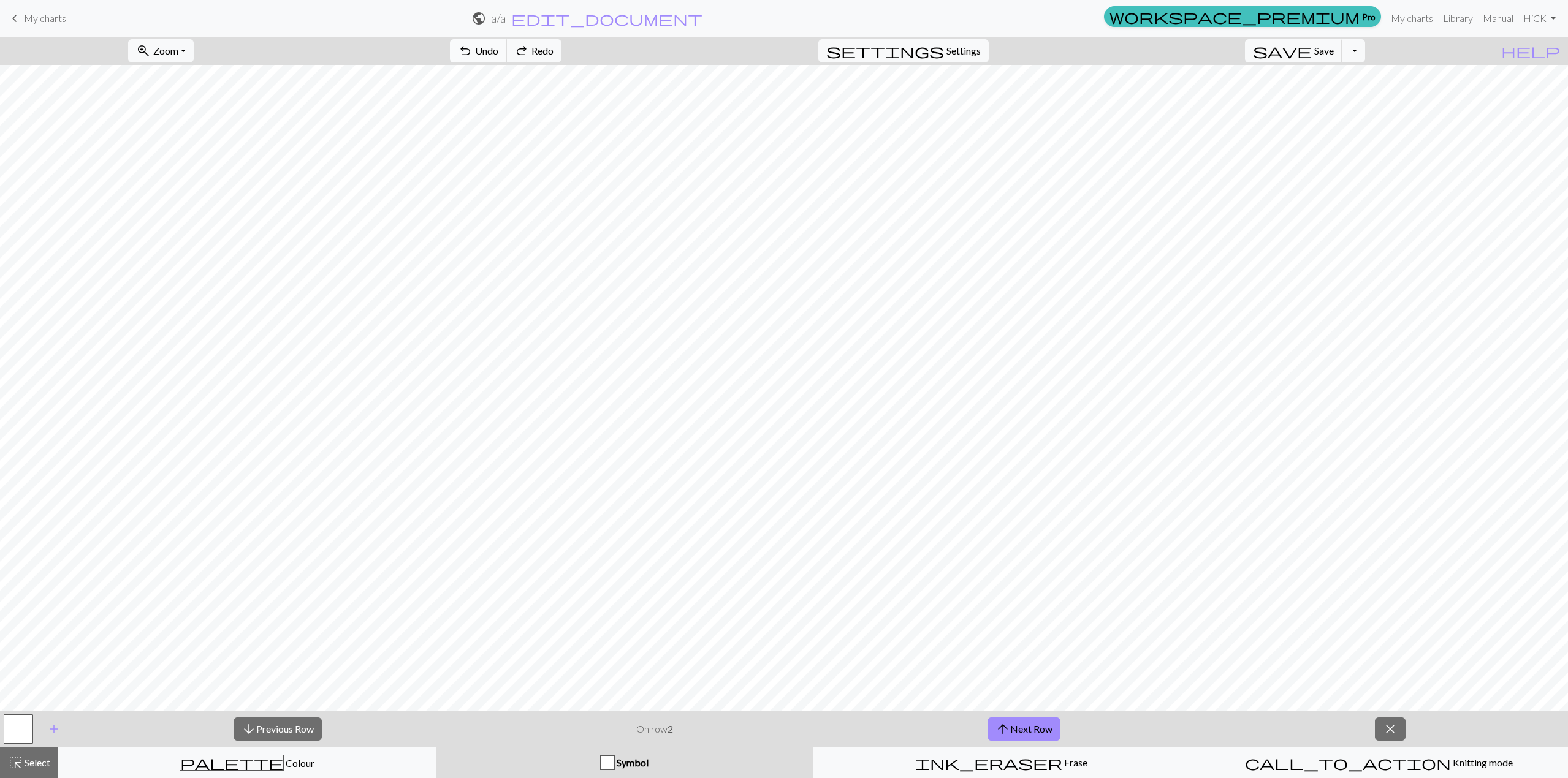
click at [472, 55] on span "undo" at bounding box center [466, 51] width 15 height 17
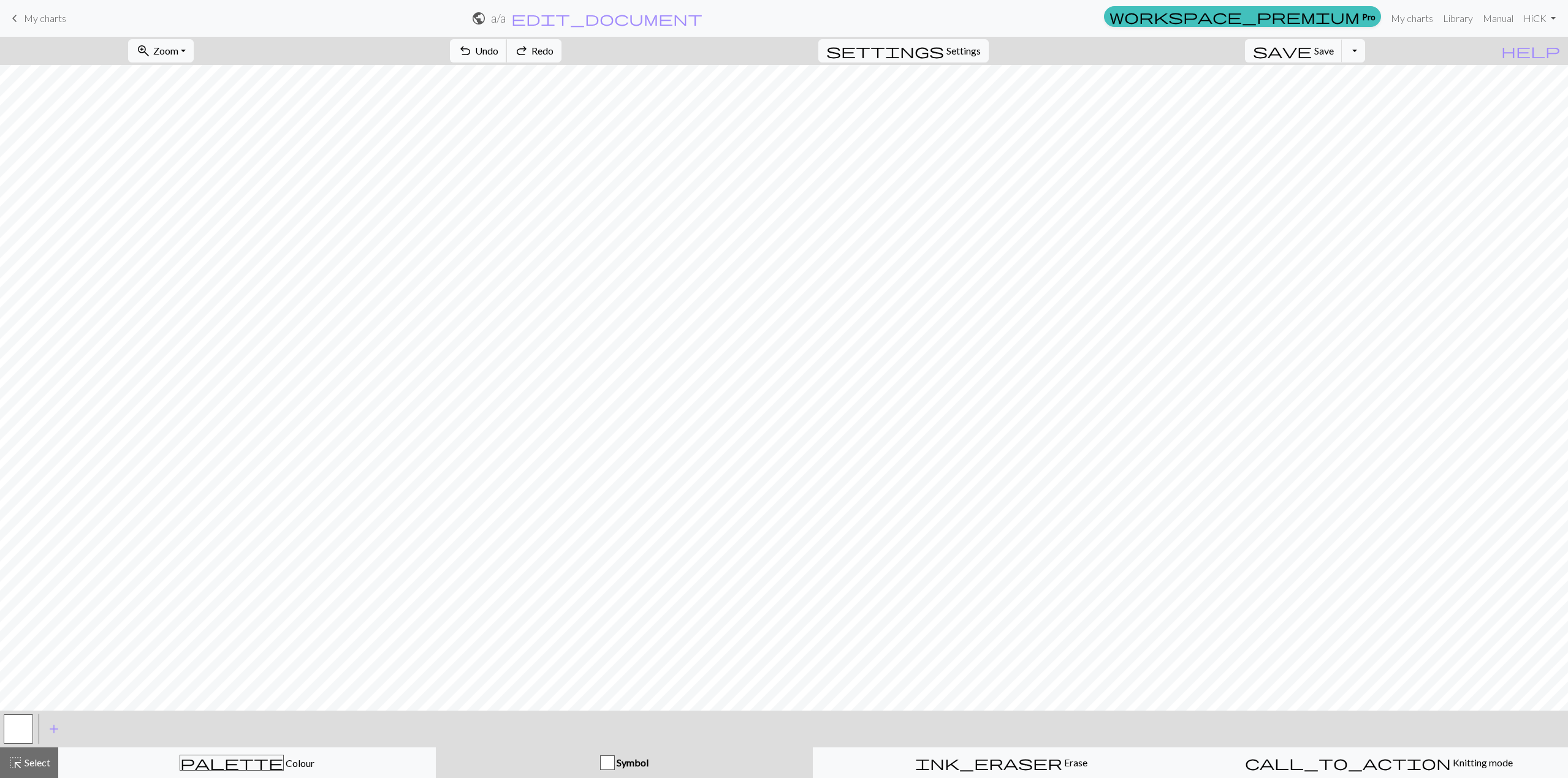
click at [472, 55] on span "undo" at bounding box center [466, 51] width 15 height 17
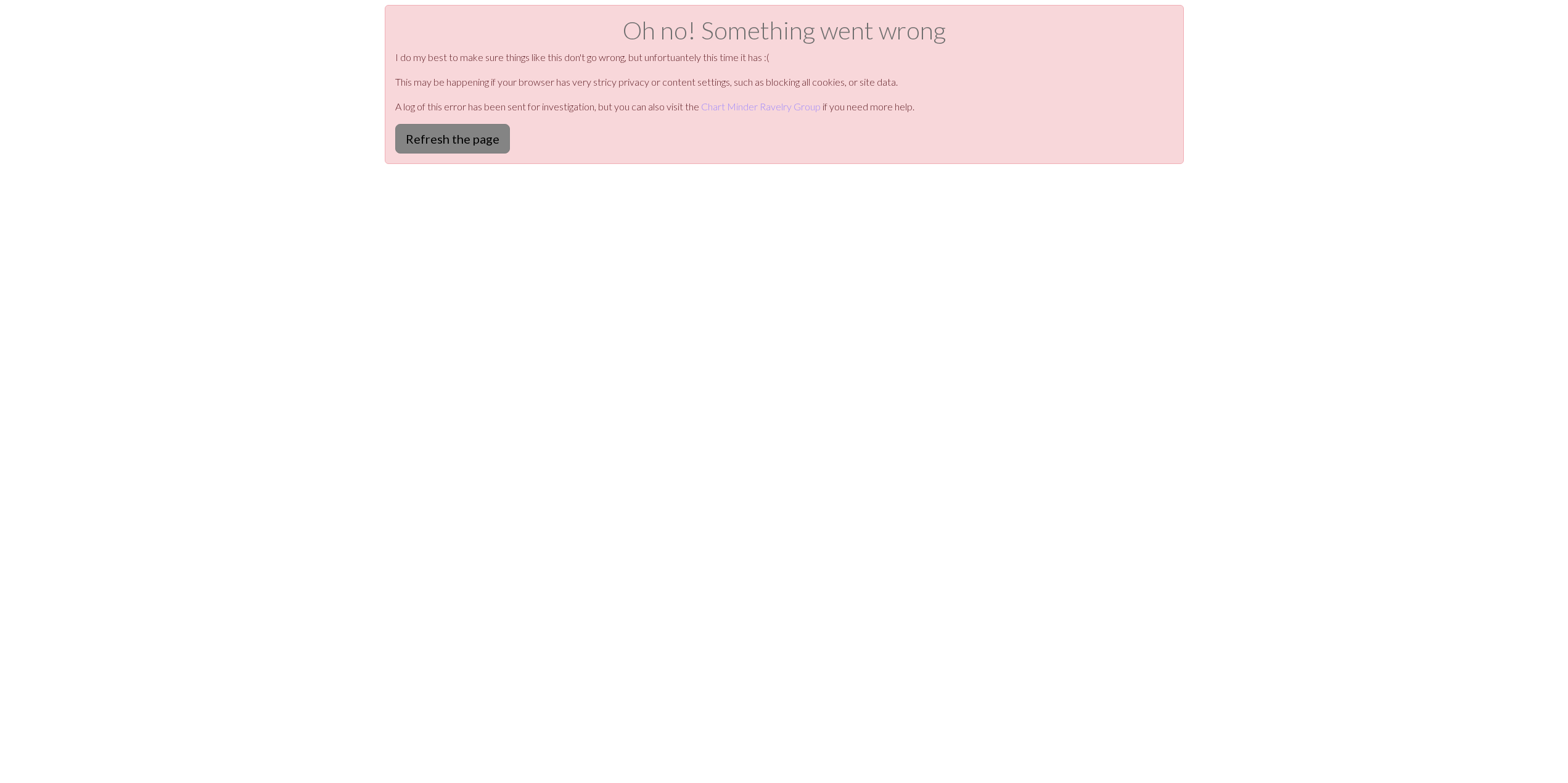
click at [429, 131] on button "Refresh the page" at bounding box center [453, 138] width 115 height 29
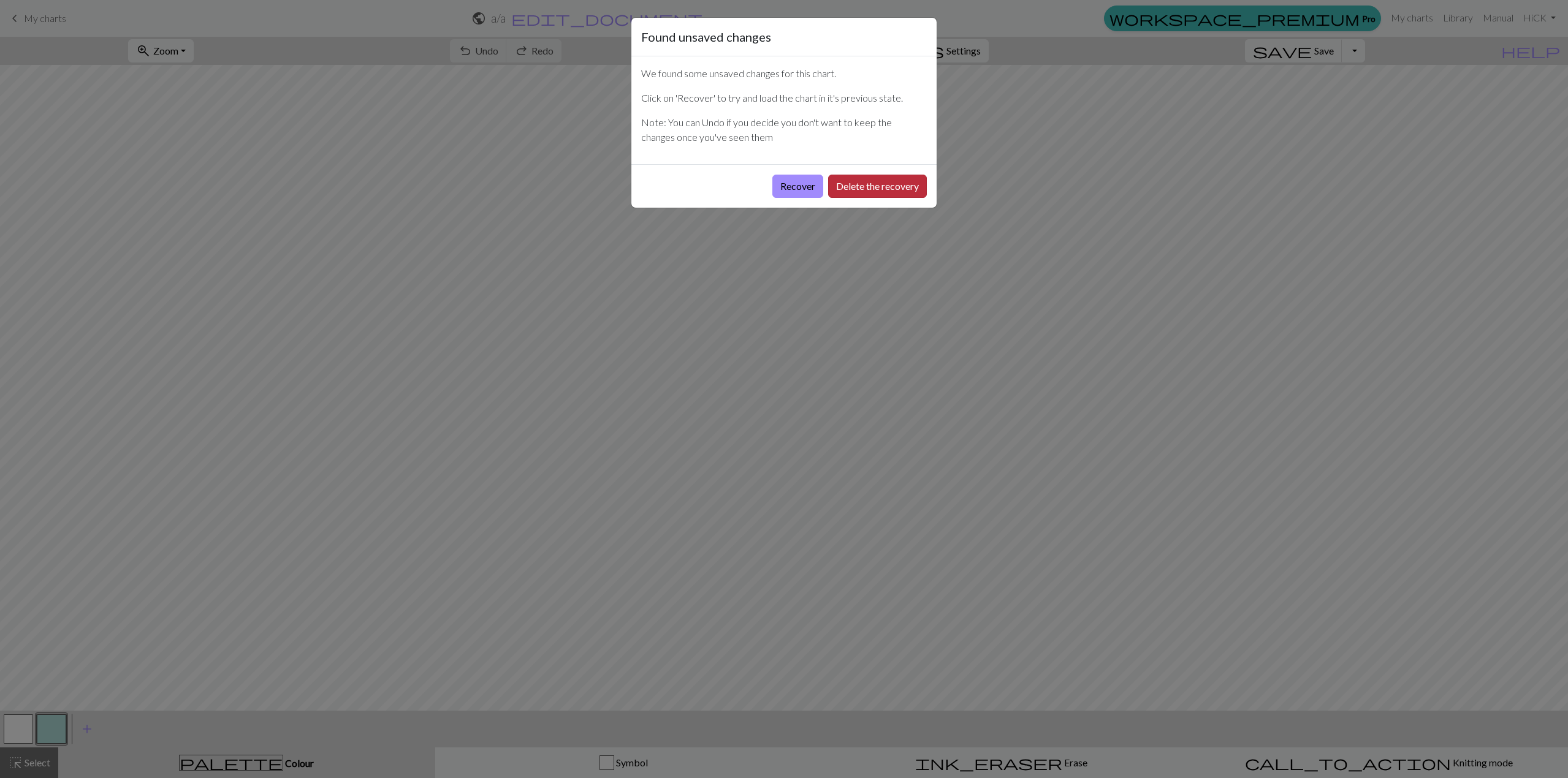
click at [866, 188] on button "Delete the recovery" at bounding box center [878, 186] width 99 height 23
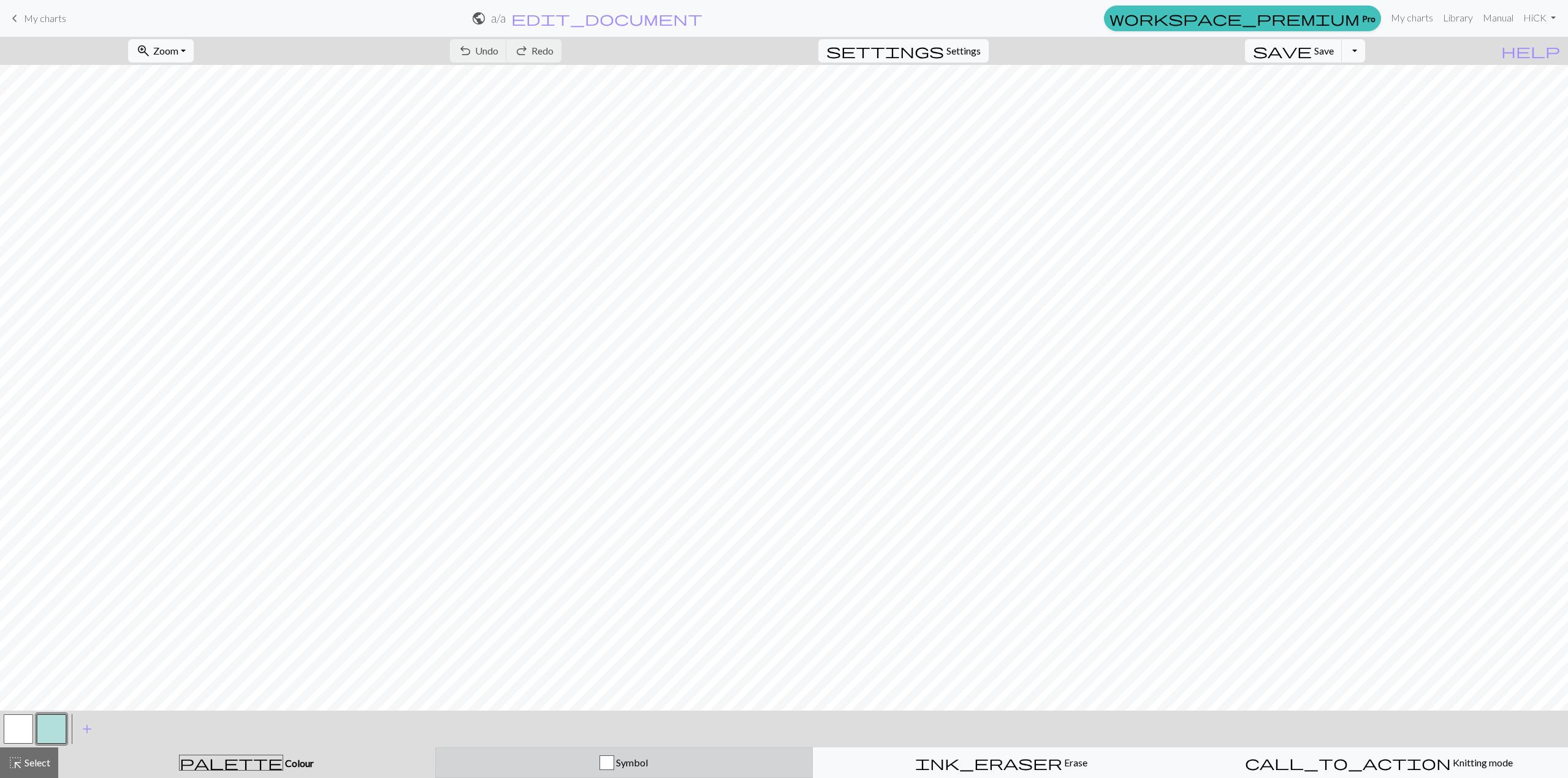
click at [675, 765] on div "Symbol" at bounding box center [624, 763] width 362 height 15
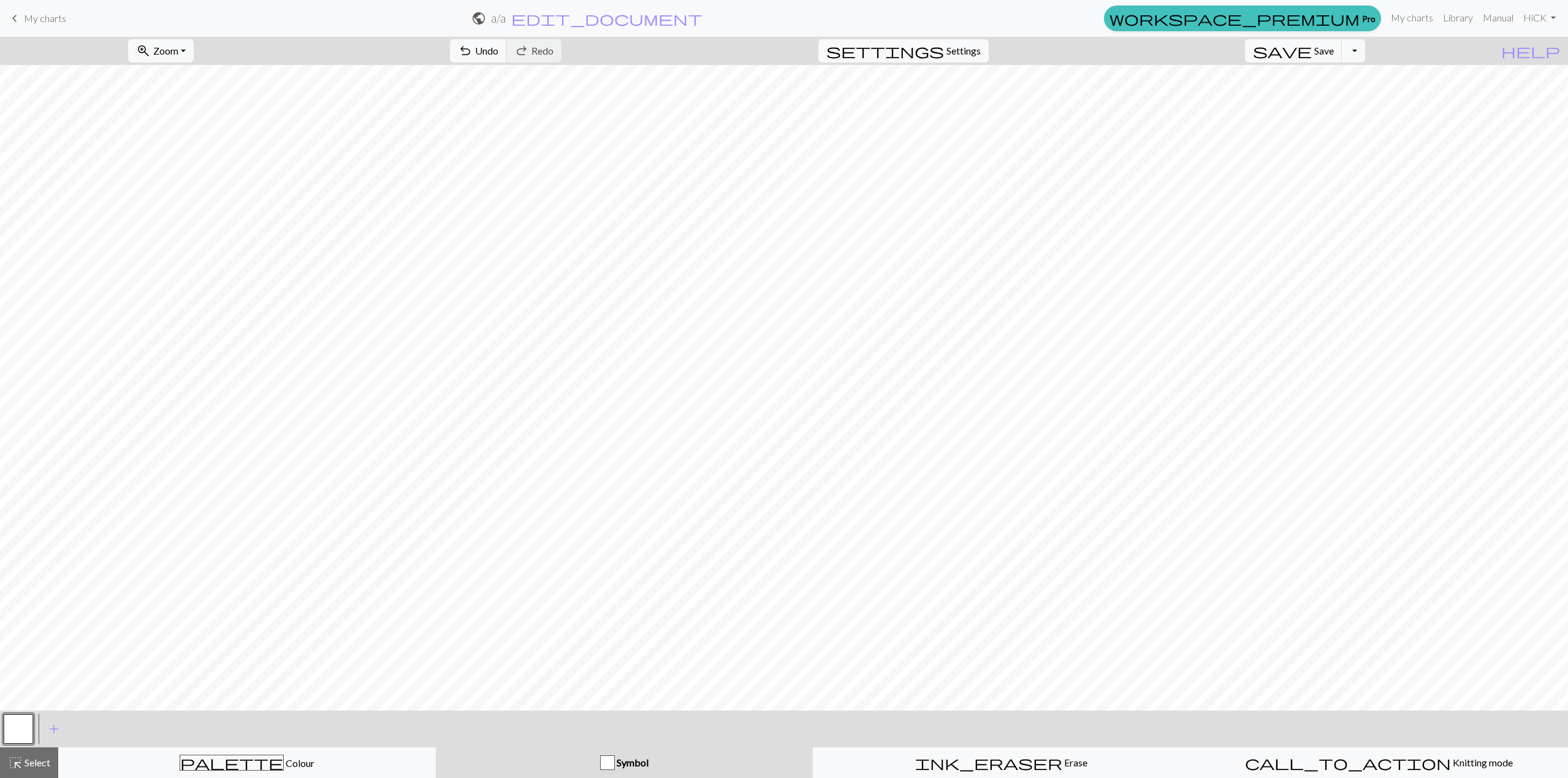
click at [2, 724] on div at bounding box center [18, 729] width 33 height 33
click at [4, 724] on div at bounding box center [18, 729] width 33 height 33
click at [11, 721] on button "button" at bounding box center [18, 729] width 29 height 29
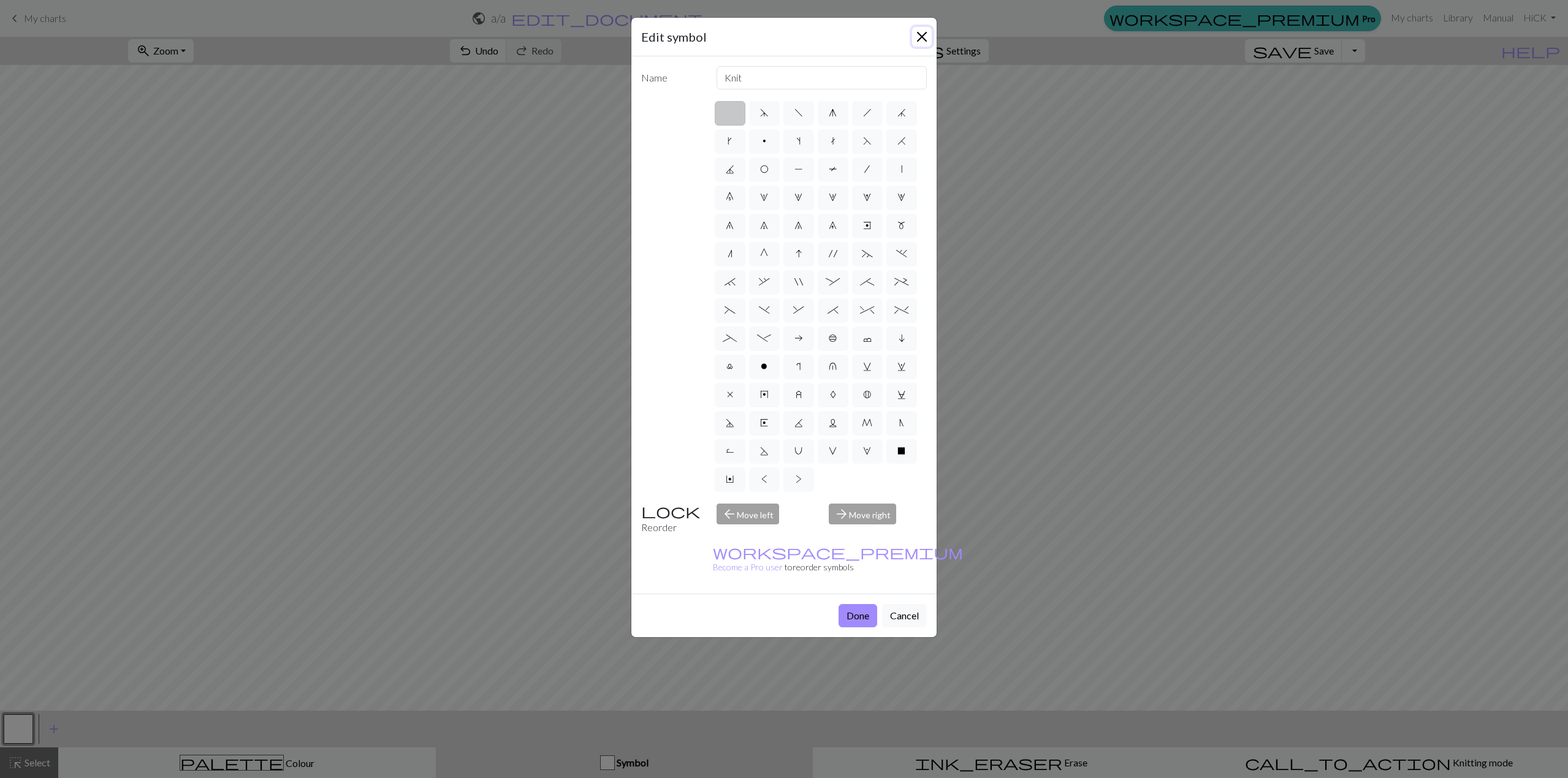
click at [926, 35] on button "Close" at bounding box center [922, 37] width 19 height 19
